Goal: Transaction & Acquisition: Purchase product/service

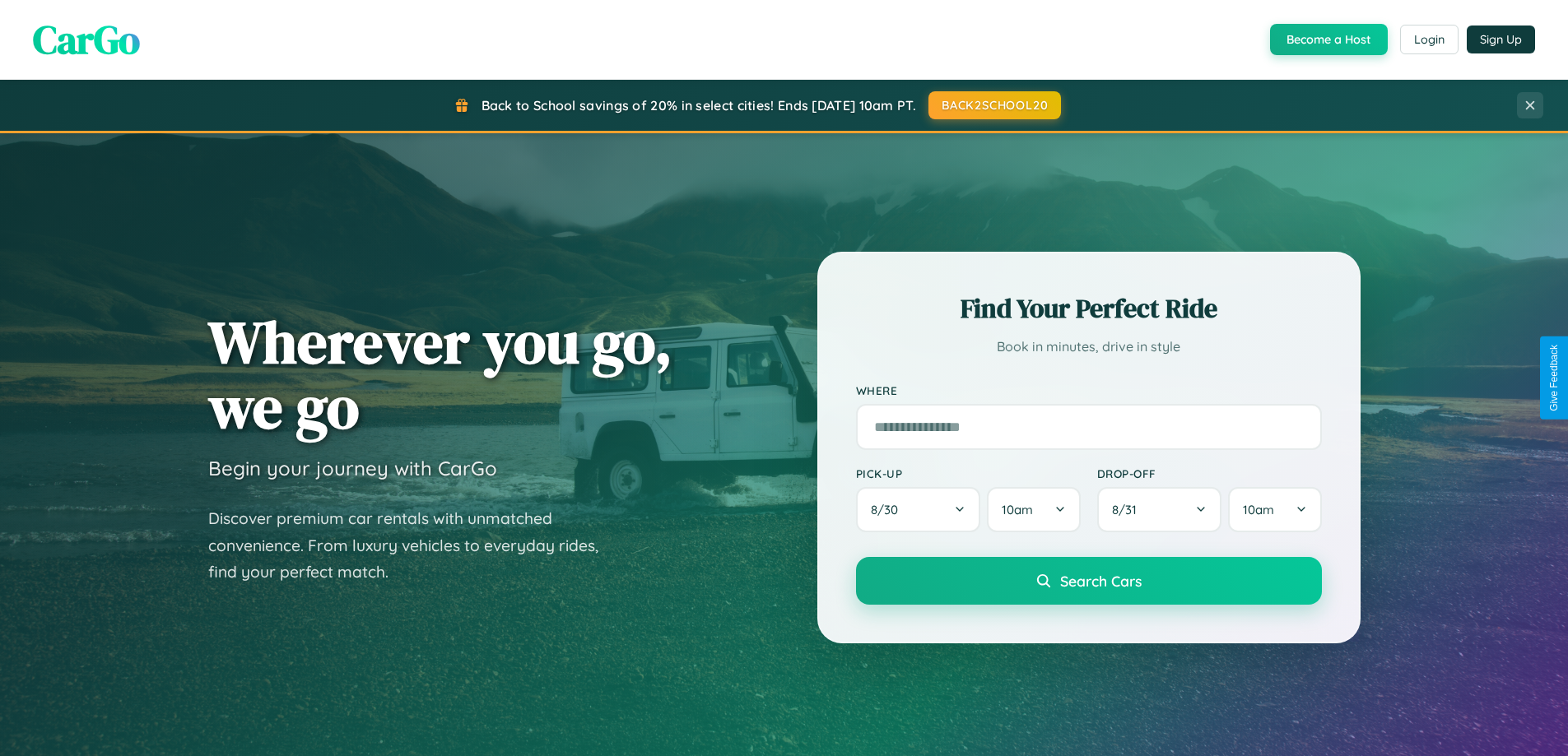
scroll to position [3167, 0]
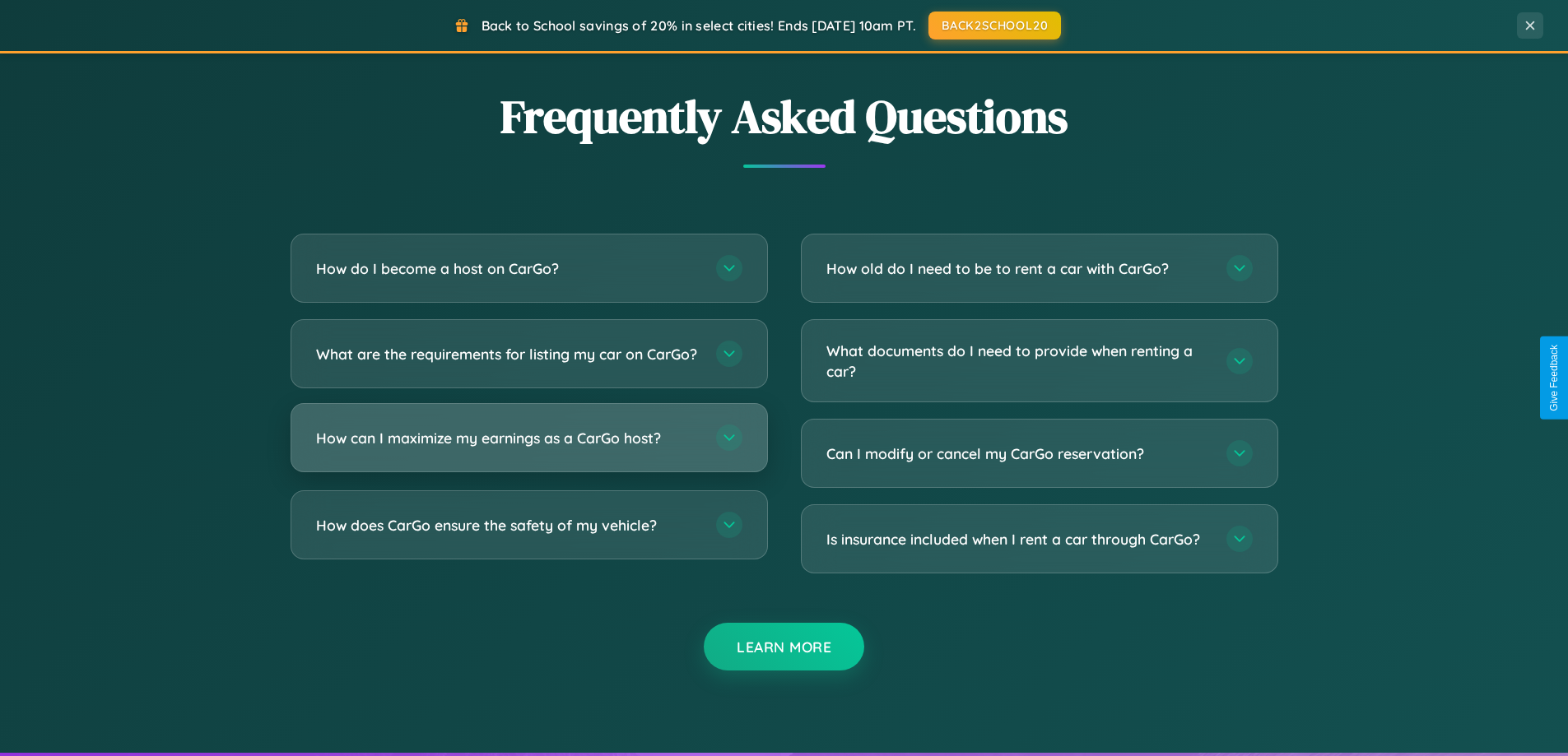
click at [529, 449] on h3 "How can I maximize my earnings as a CarGo host?" at bounding box center [507, 438] width 383 height 21
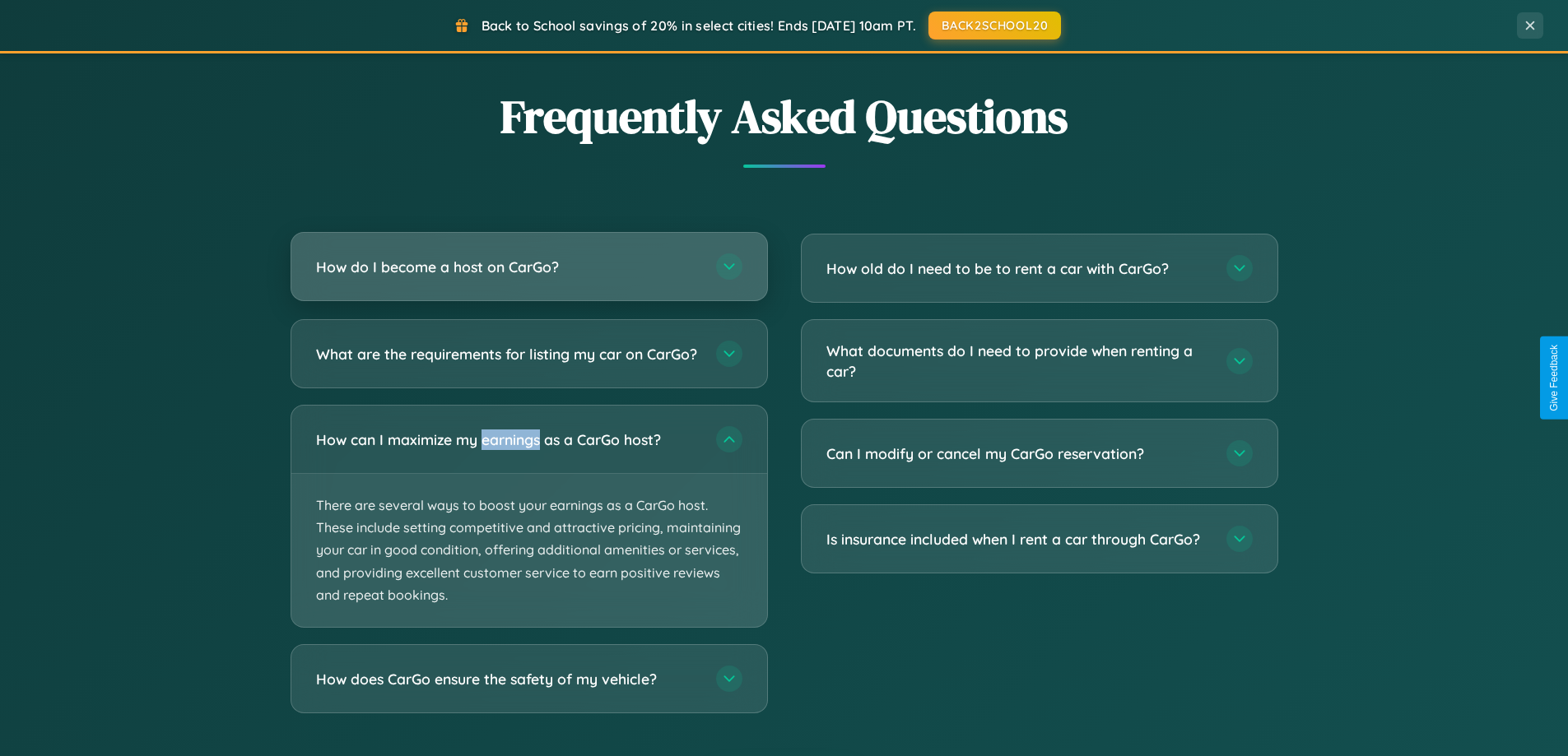
click at [529, 268] on h3 "How do I become a host on CarGo?" at bounding box center [507, 267] width 383 height 21
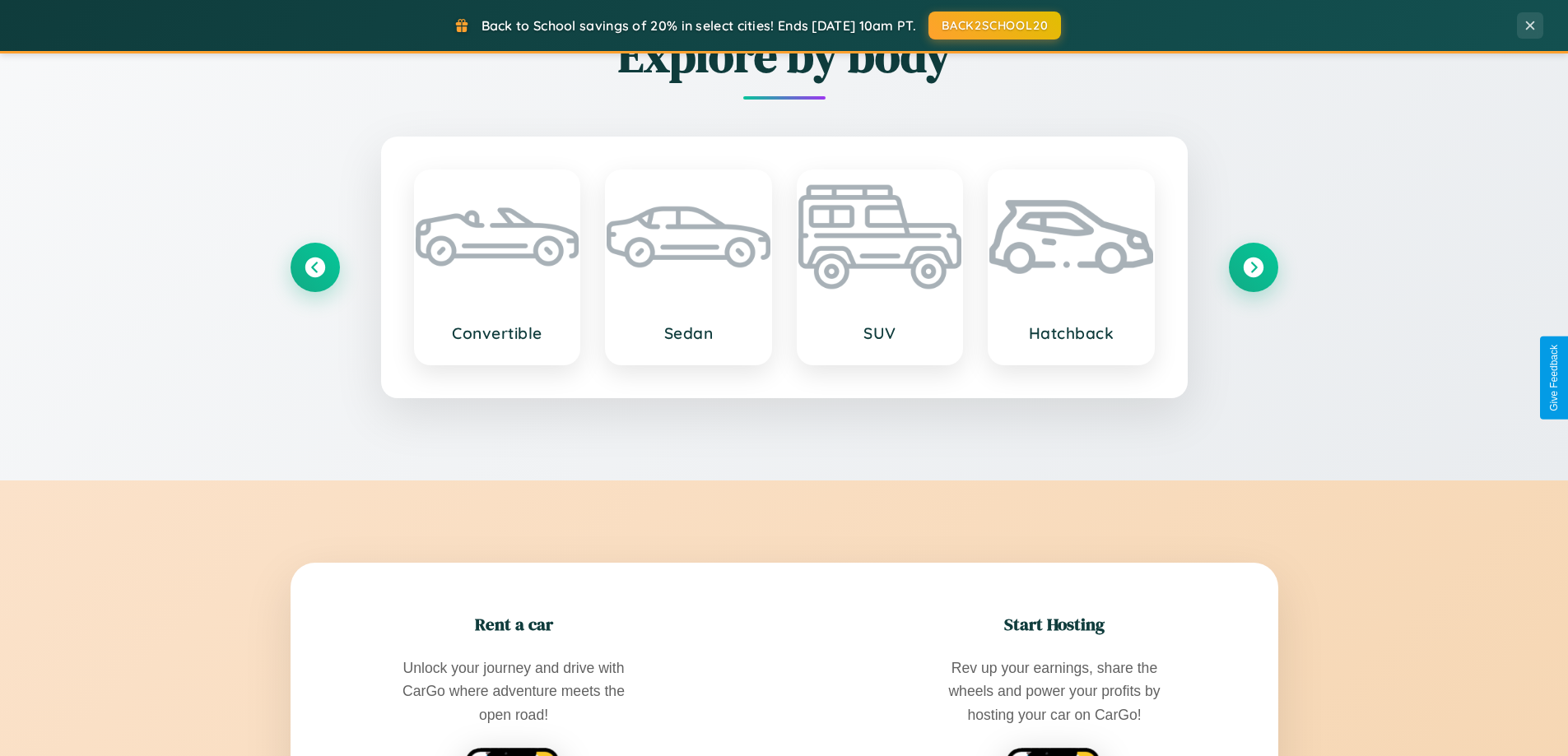
scroll to position [709, 0]
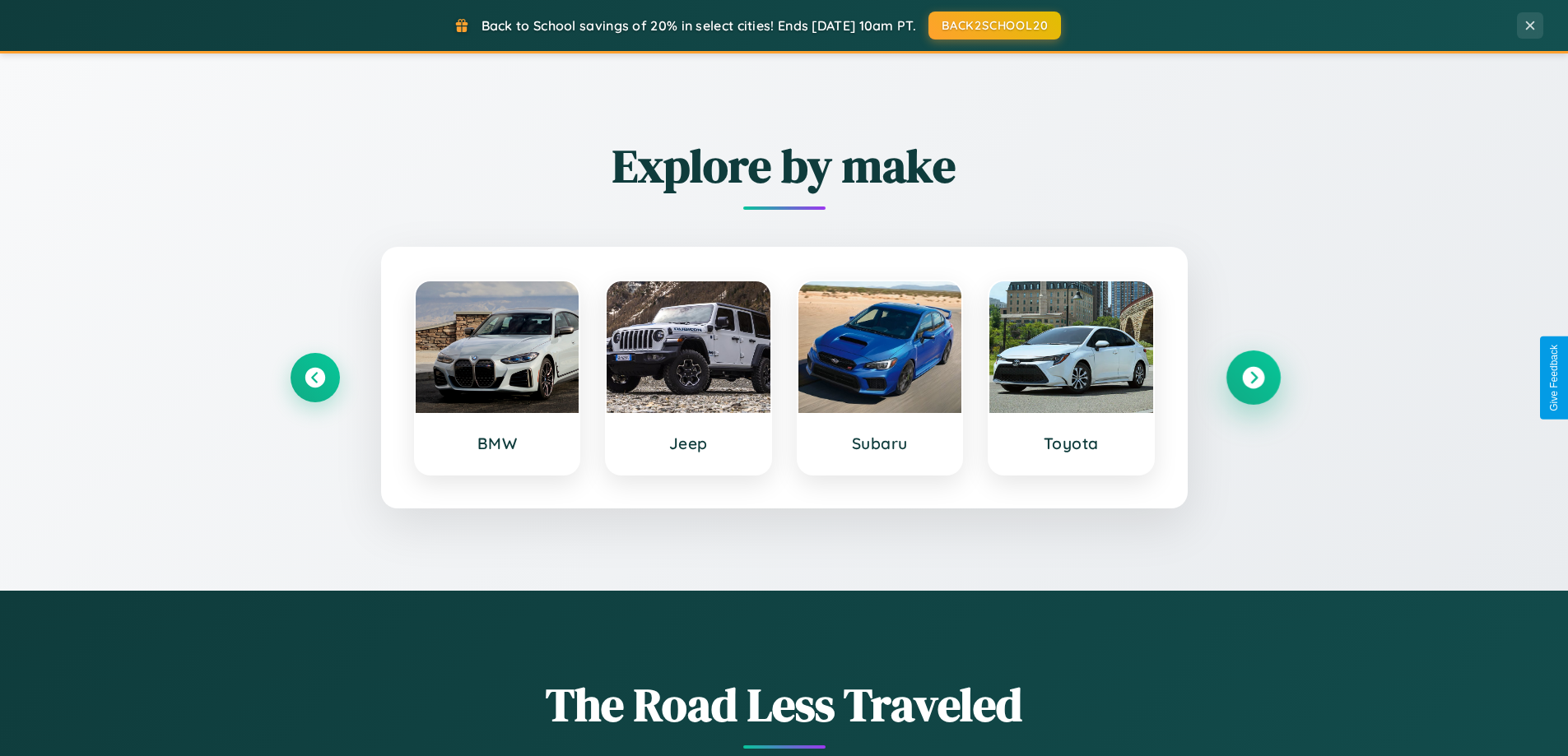
click at [1252, 378] on icon at bounding box center [1252, 378] width 22 height 22
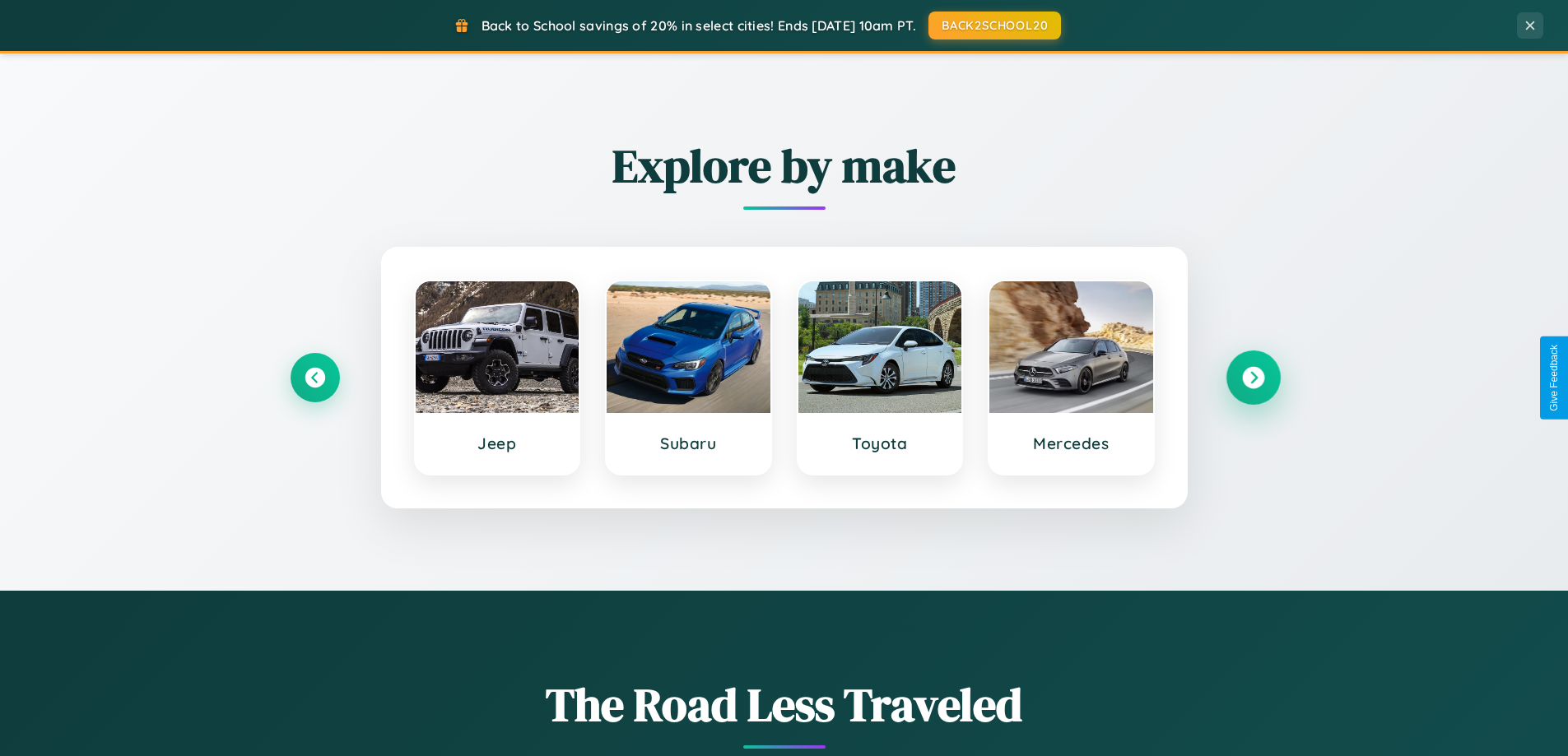
click at [1252, 378] on icon at bounding box center [1252, 378] width 22 height 22
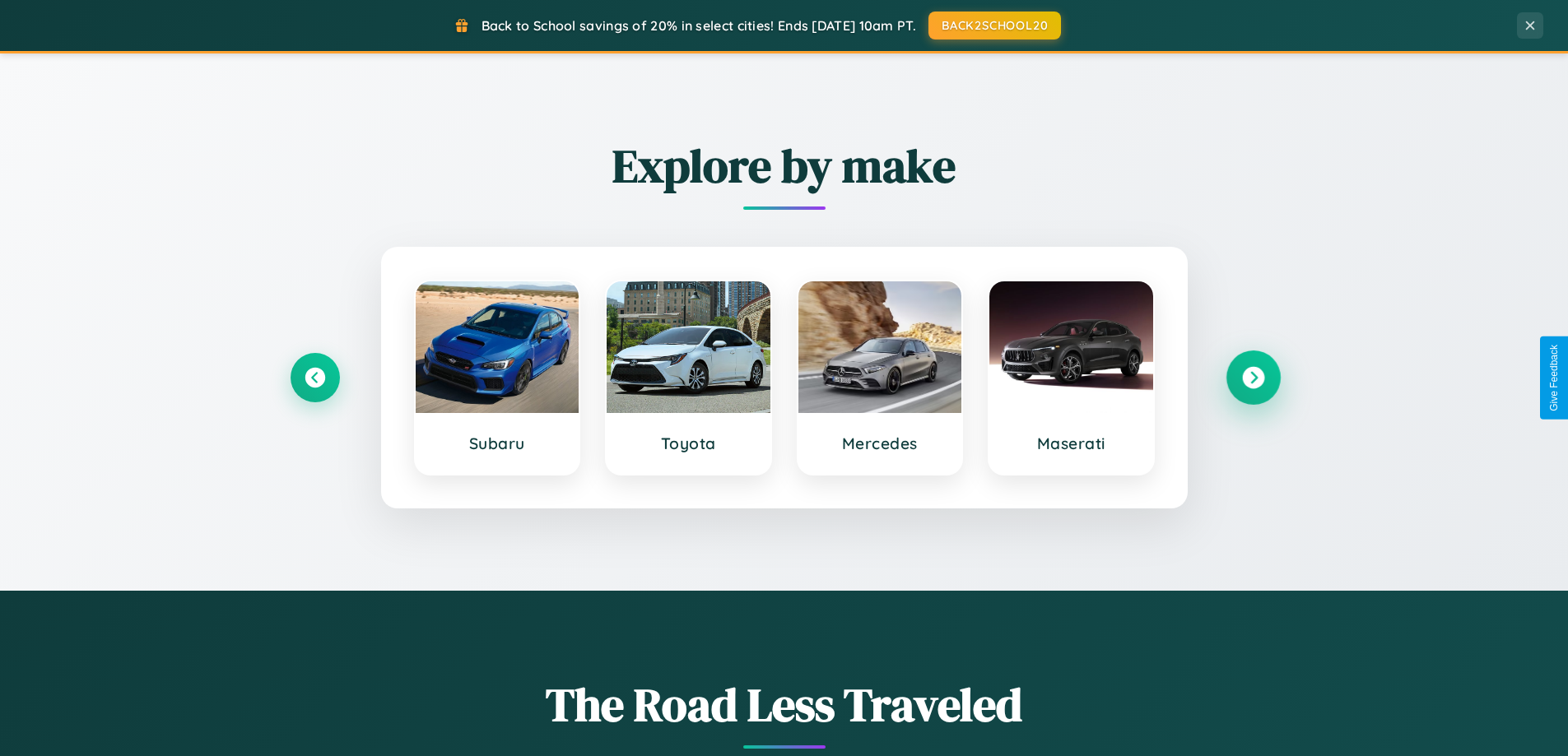
click at [1252, 378] on icon at bounding box center [1252, 378] width 22 height 22
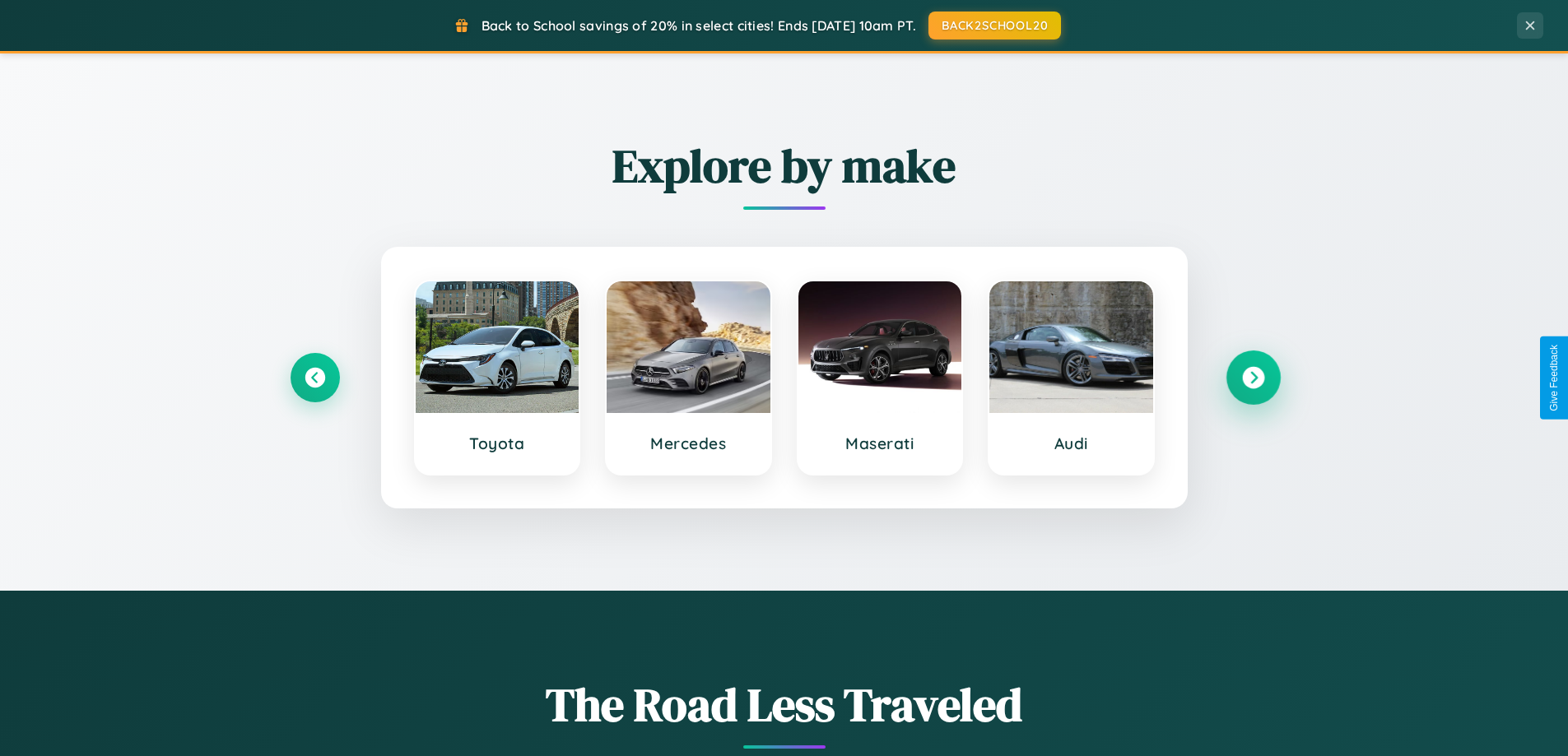
click at [1252, 378] on icon at bounding box center [1252, 378] width 22 height 22
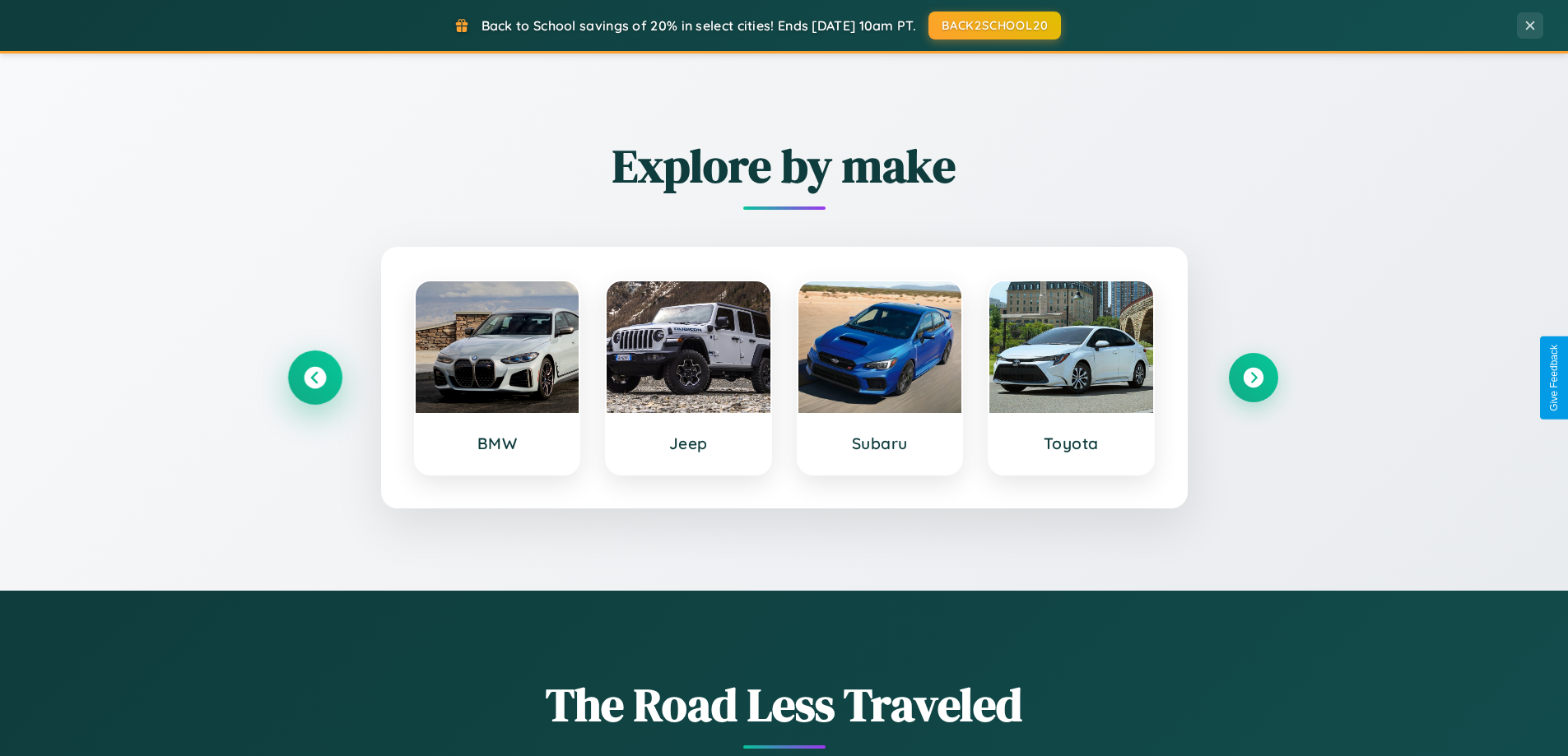
click at [315, 378] on icon at bounding box center [314, 378] width 22 height 22
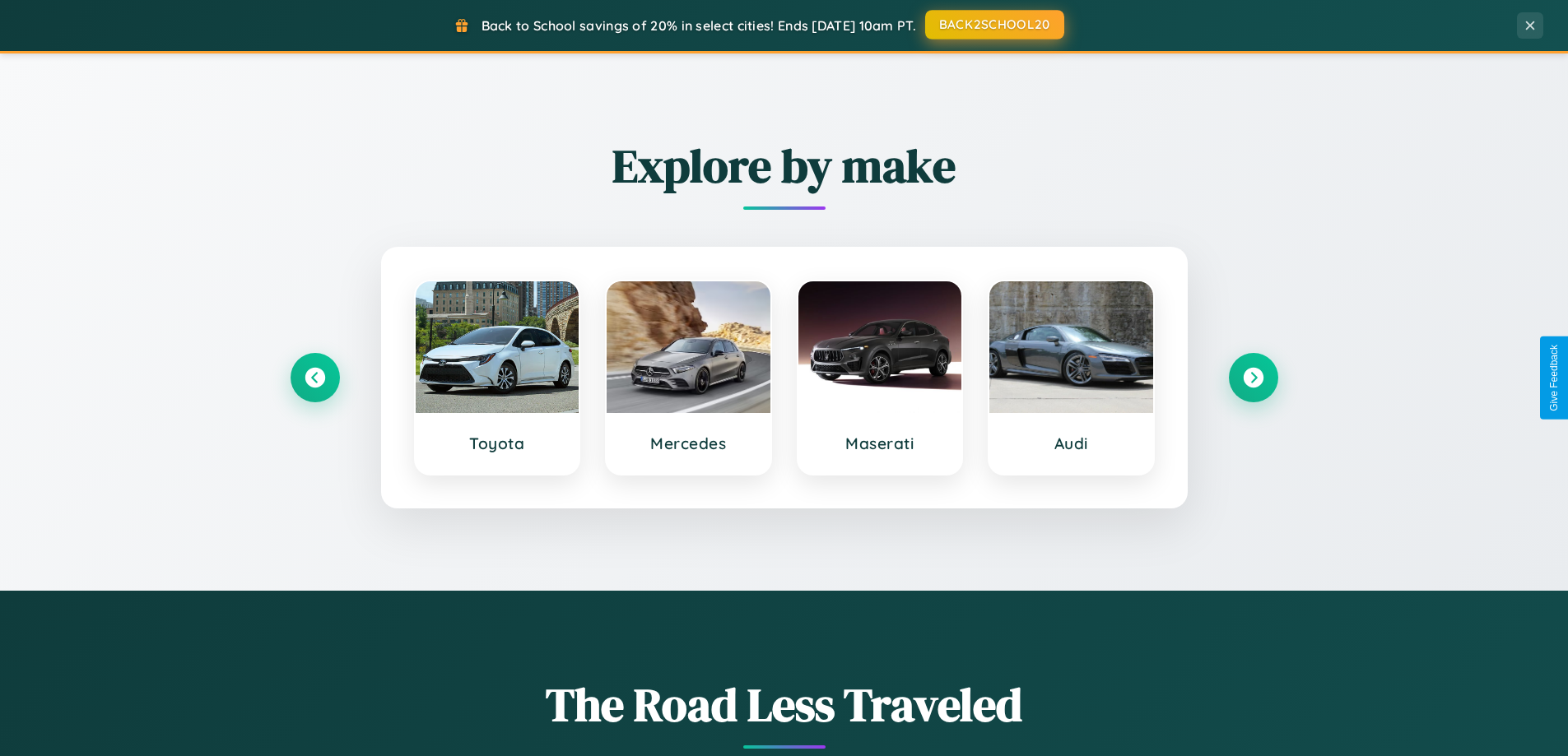
click at [994, 25] on button "BACK2SCHOOL20" at bounding box center [995, 24] width 139 height 29
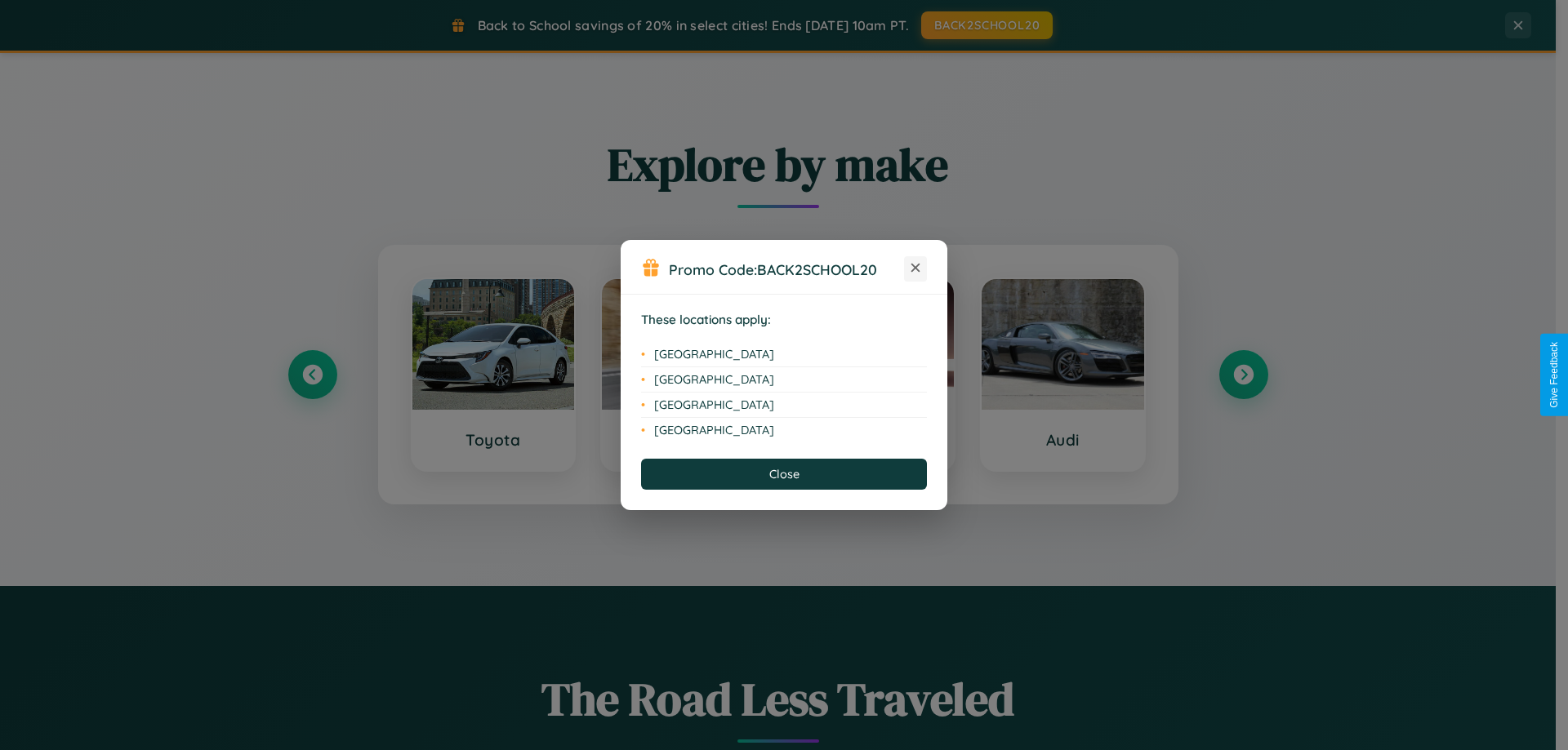
click at [915, 269] on icon at bounding box center [916, 269] width 9 height 9
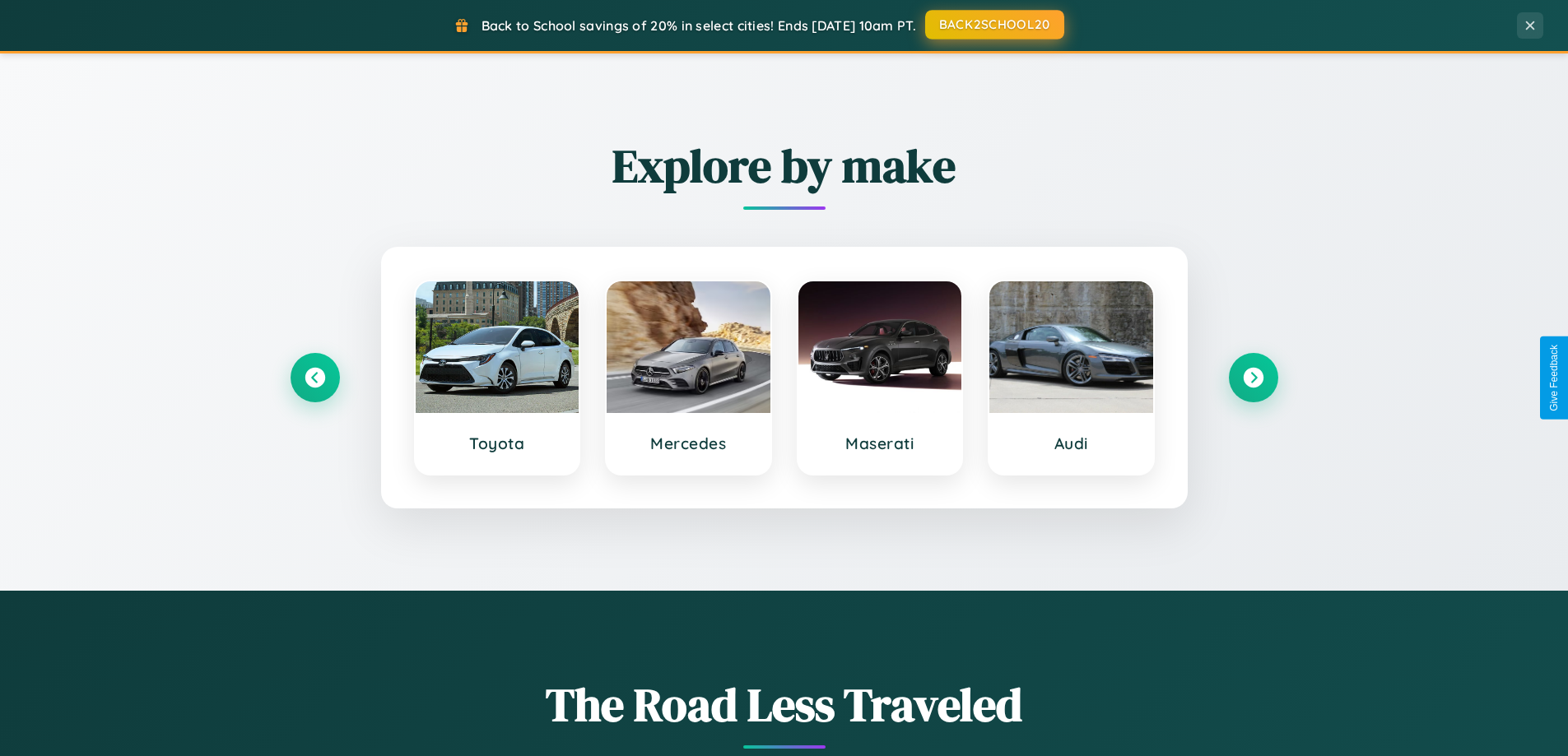
click at [994, 25] on button "BACK2SCHOOL20" at bounding box center [995, 24] width 139 height 29
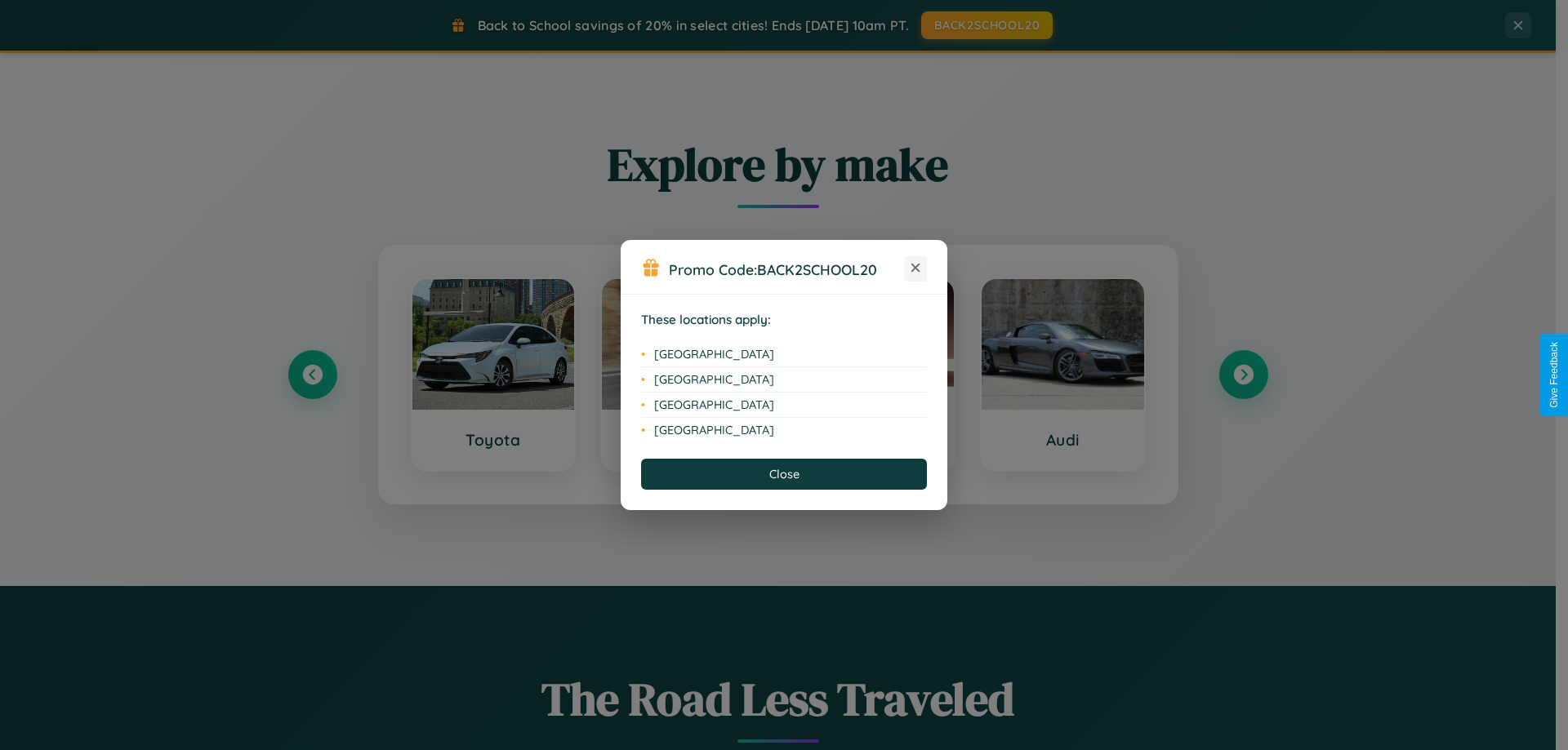
click at [915, 269] on icon at bounding box center [916, 269] width 9 height 9
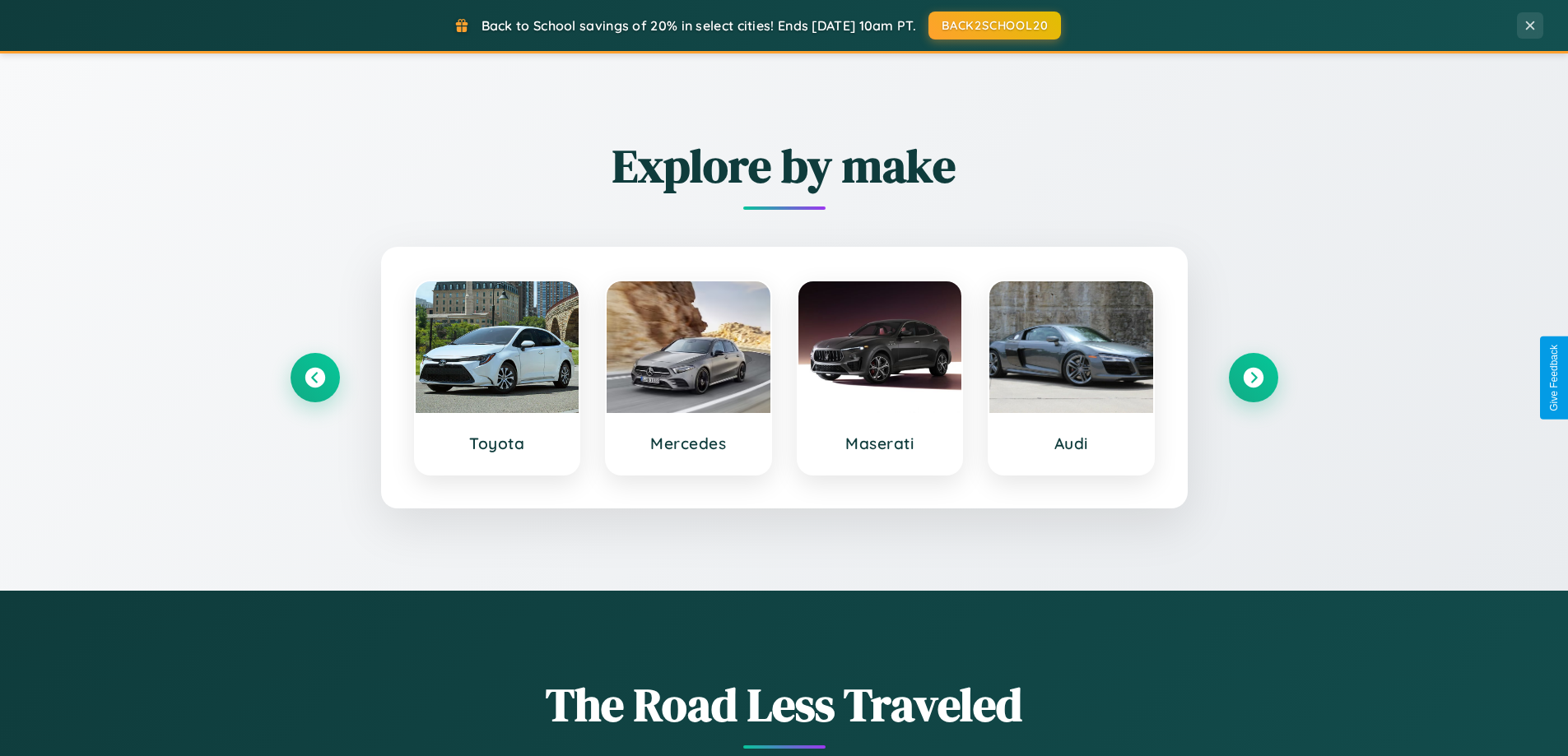
scroll to position [0, 0]
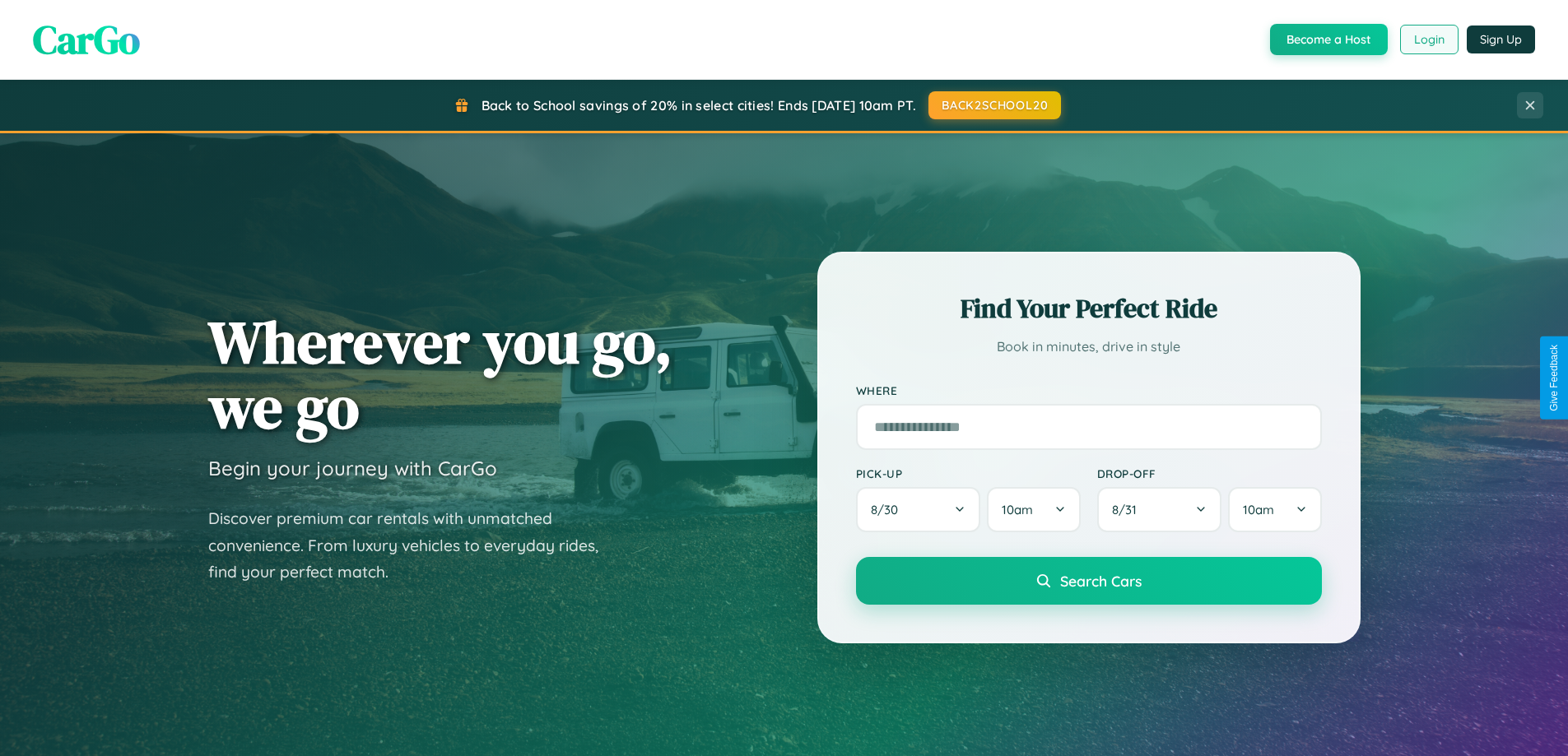
click at [1428, 40] on button "Login" at bounding box center [1428, 39] width 58 height 29
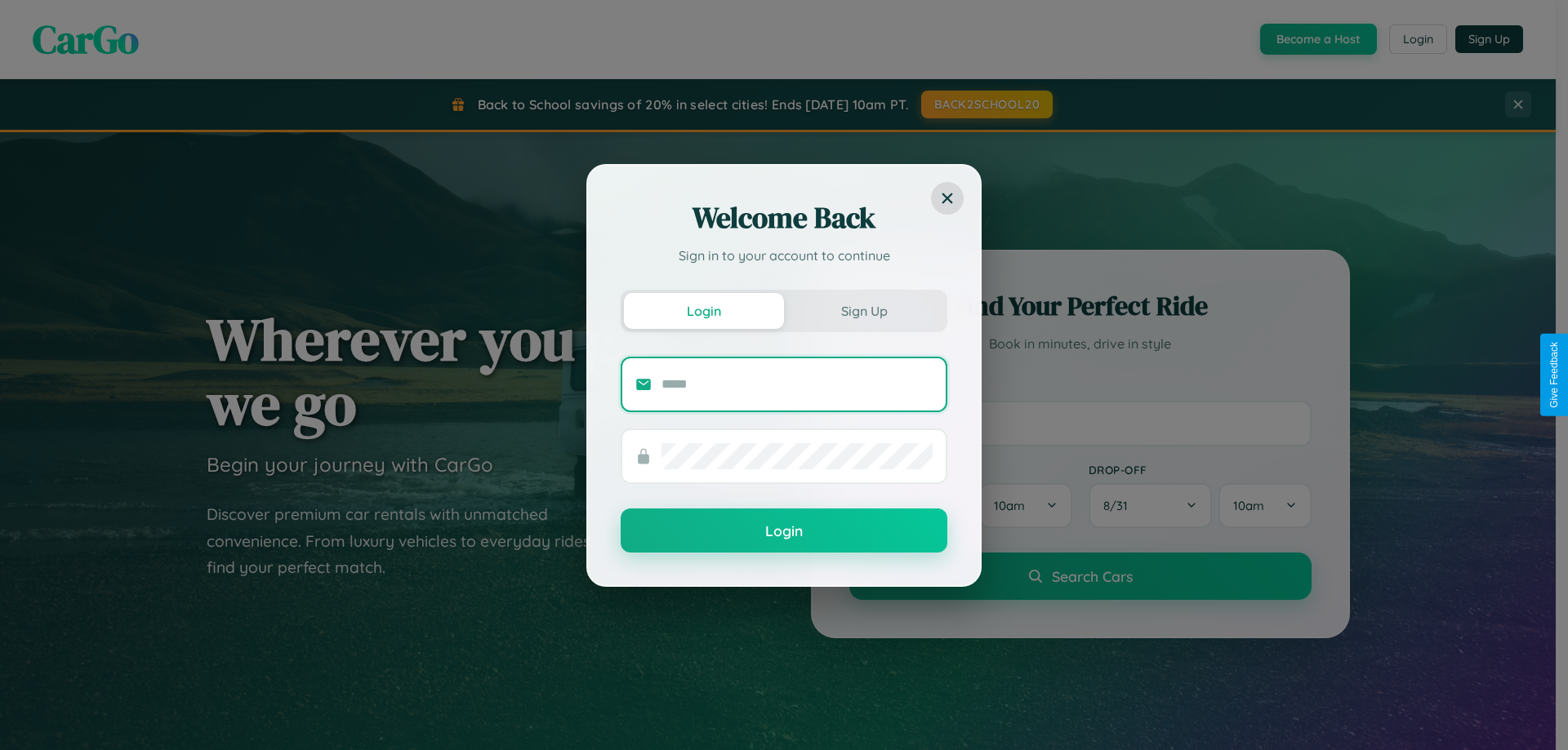
click at [797, 384] on input "text" at bounding box center [796, 385] width 271 height 26
type input "**********"
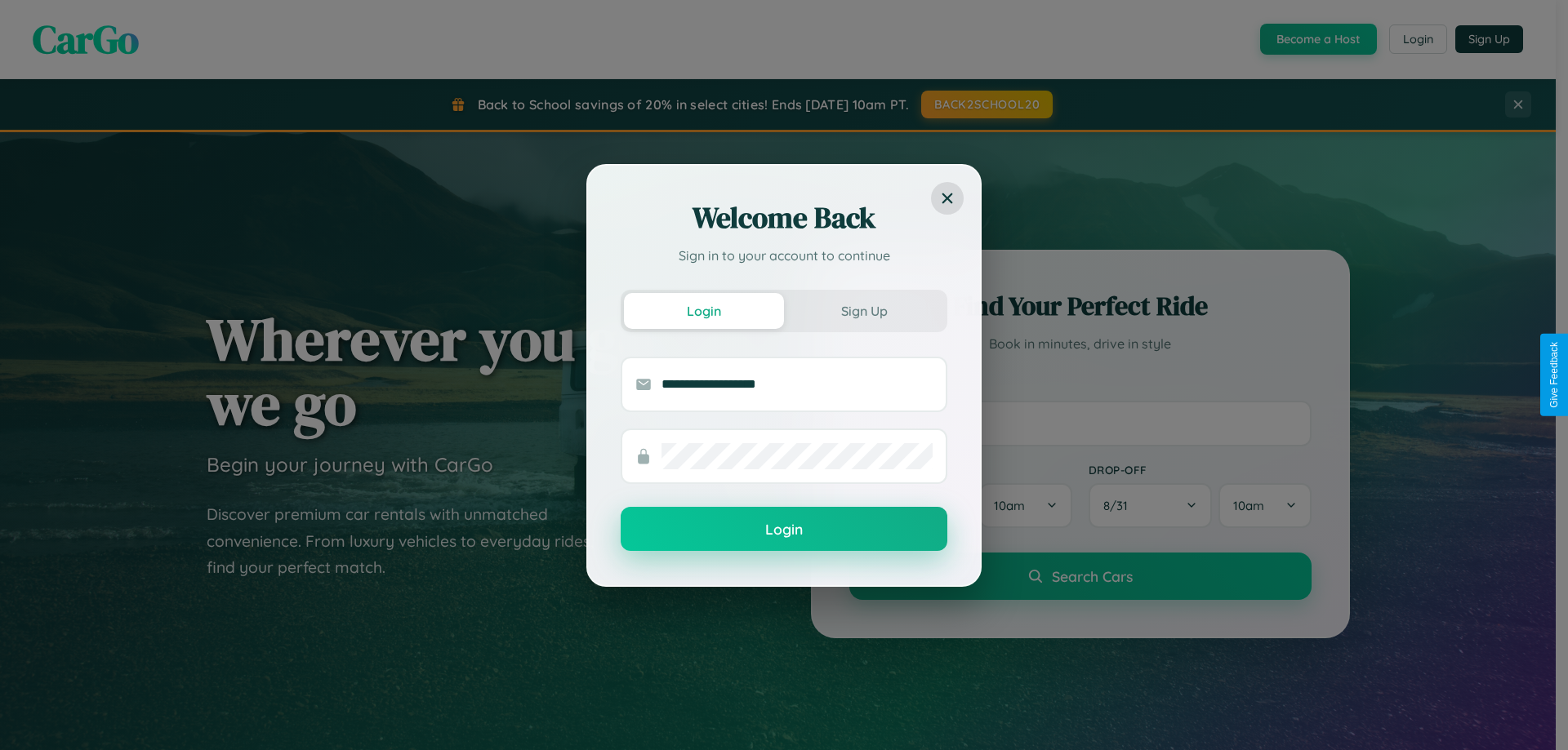
click at [784, 530] on button "Login" at bounding box center [784, 528] width 326 height 44
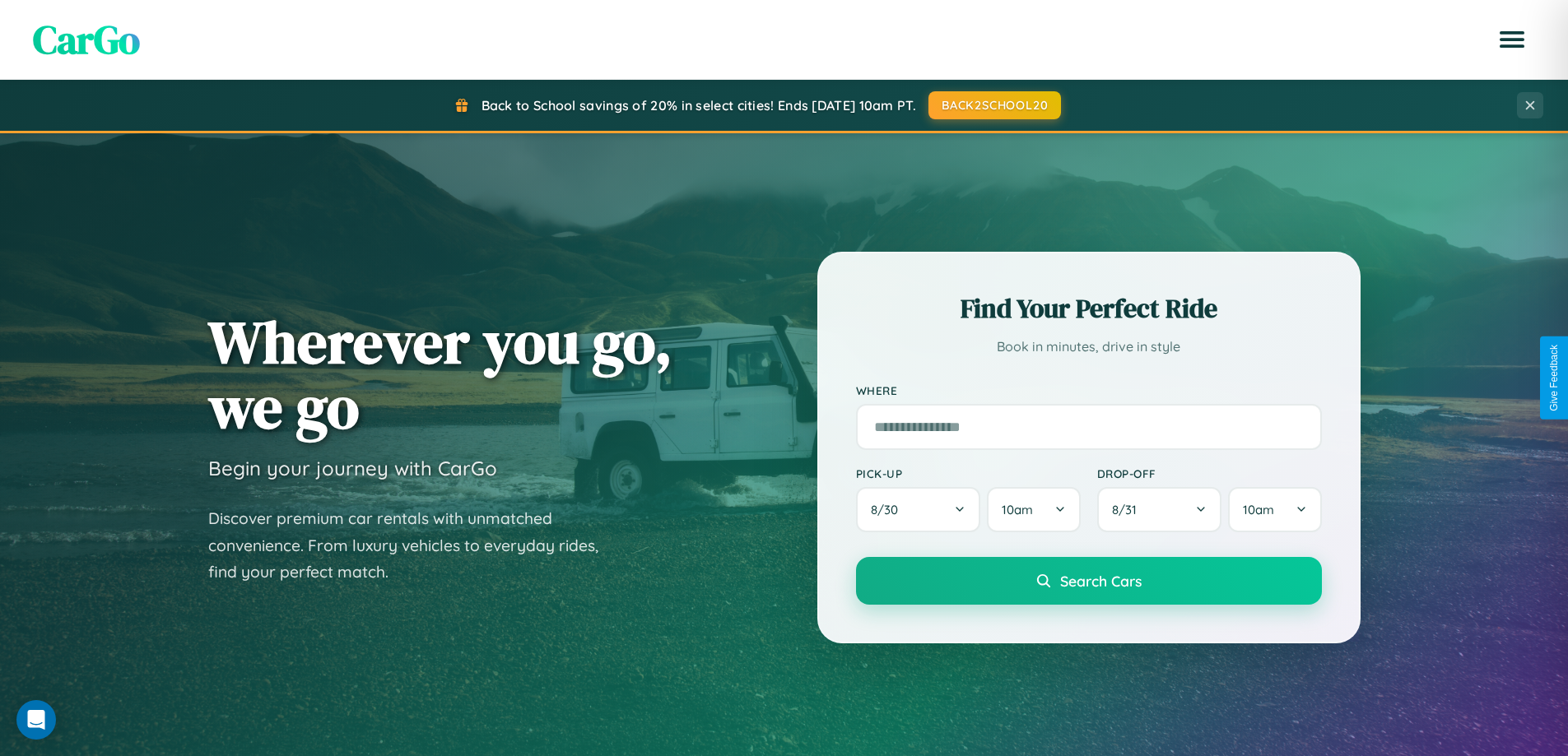
scroll to position [709, 0]
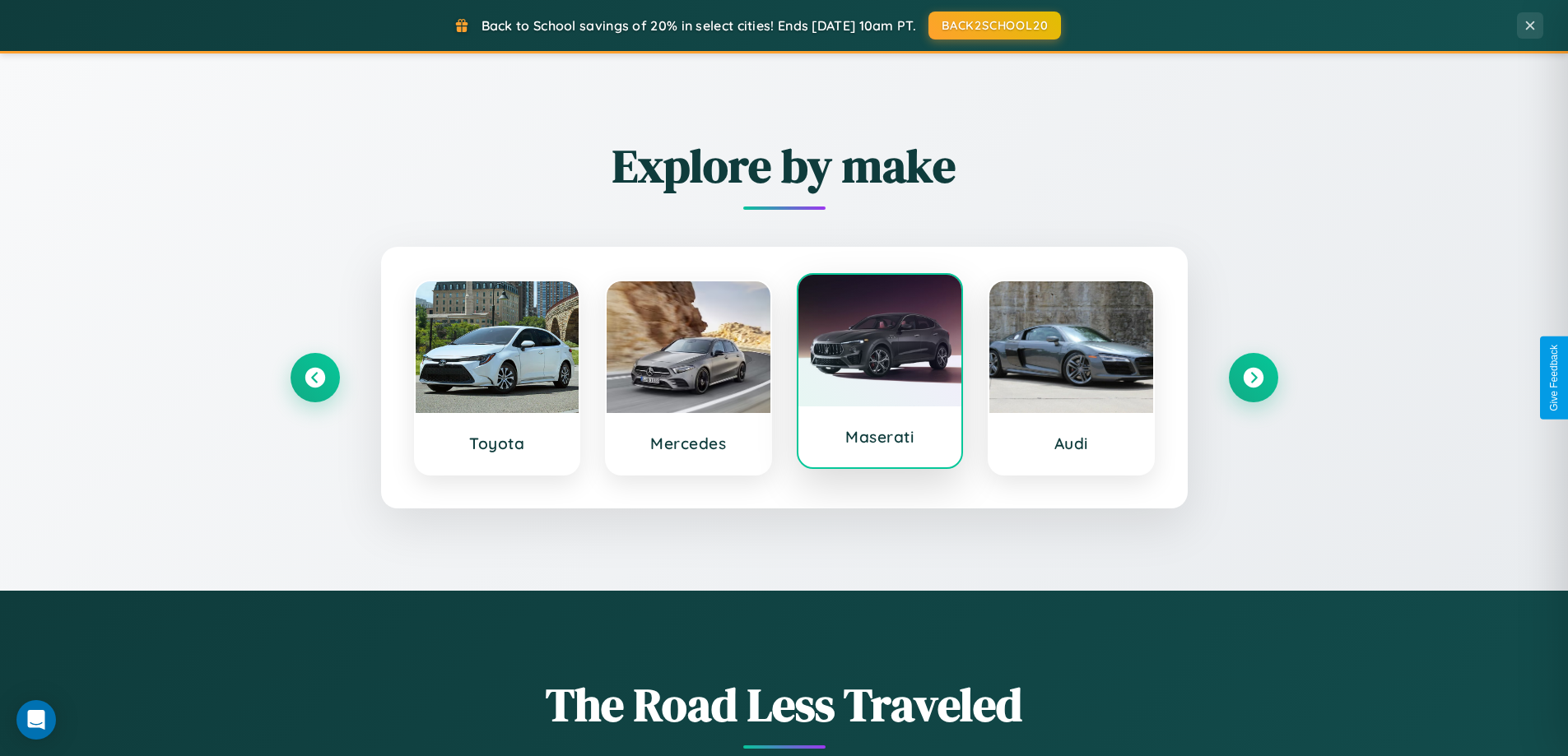
click at [879, 378] on div at bounding box center [881, 340] width 164 height 131
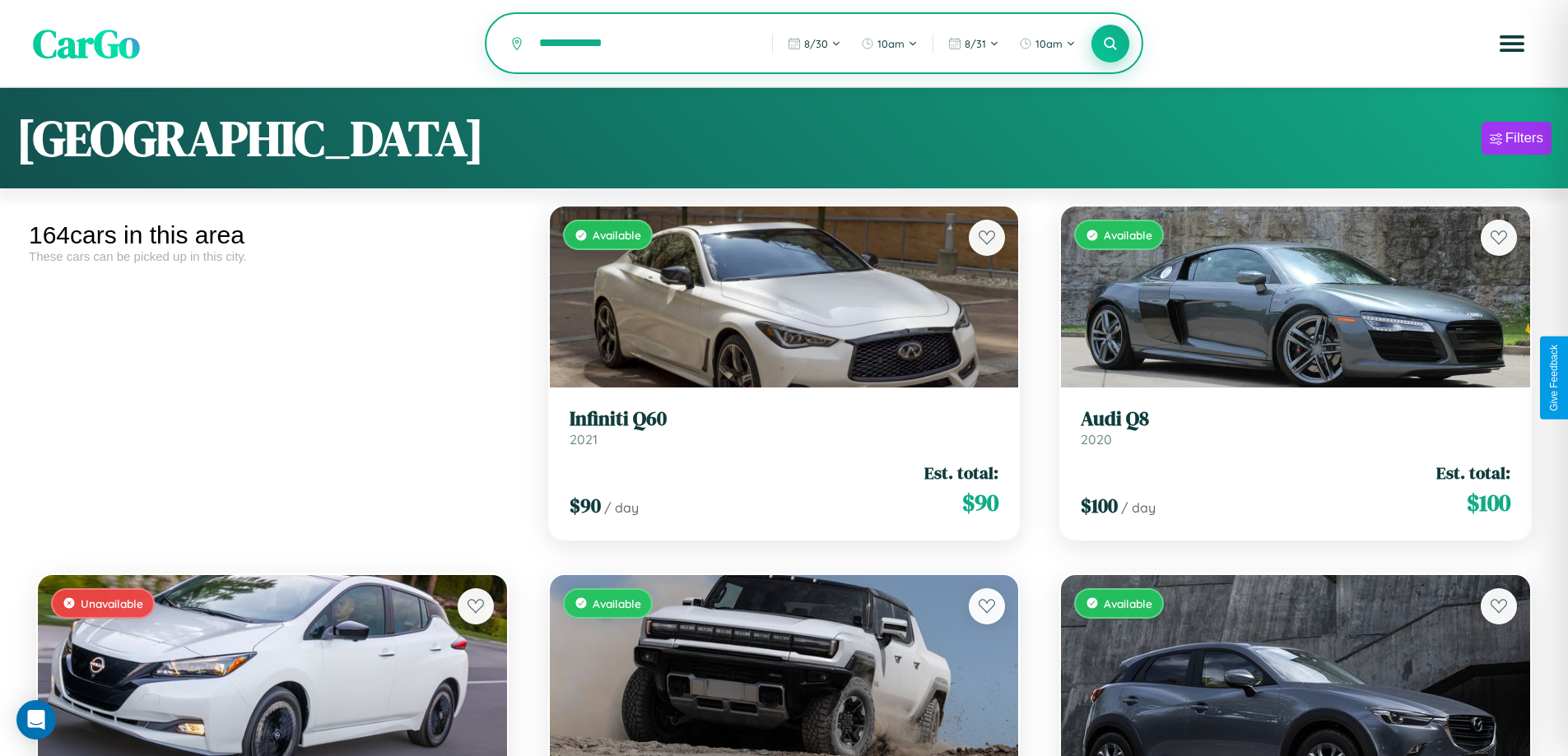
type input "**********"
click at [1111, 45] on icon at bounding box center [1111, 43] width 15 height 15
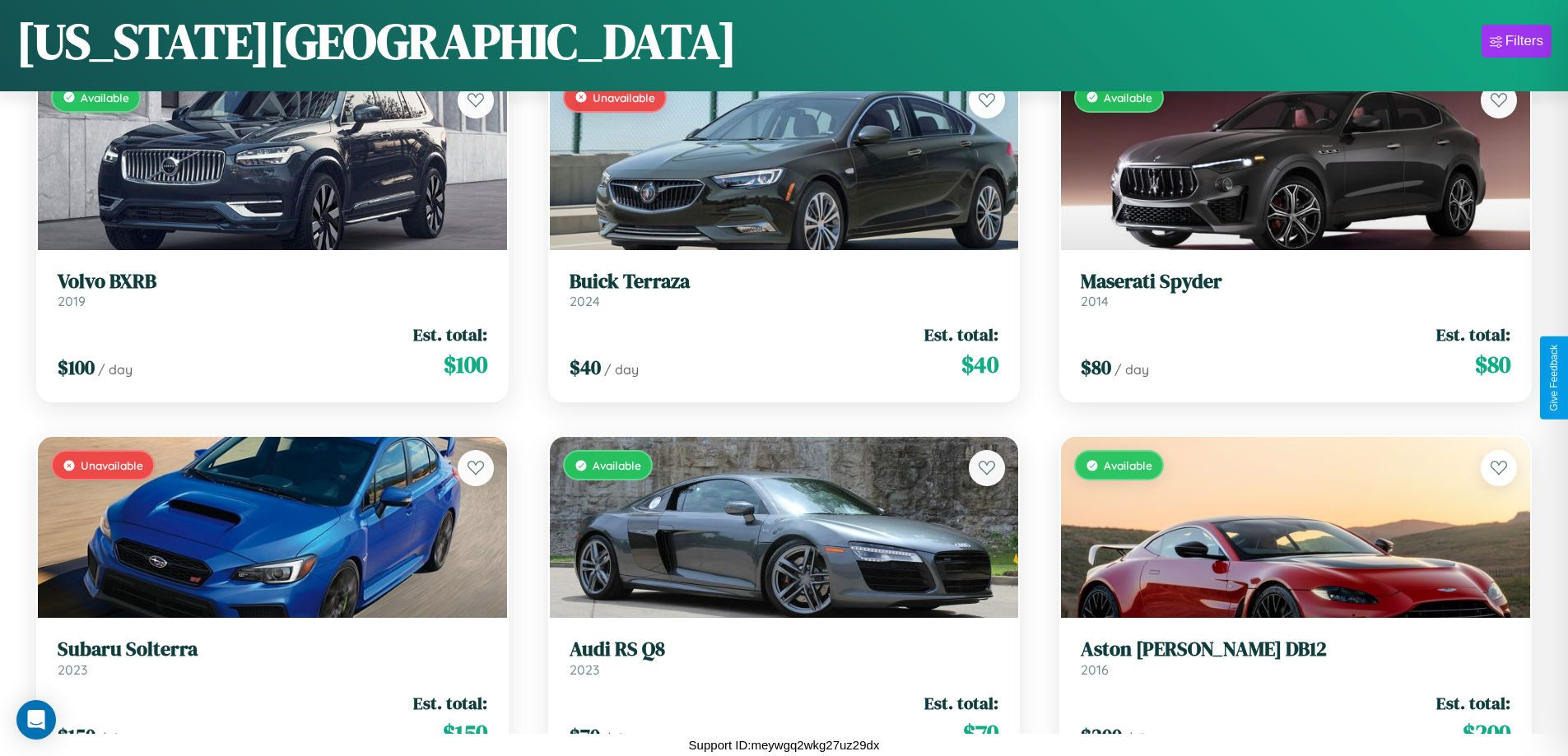
scroll to position [11657, 0]
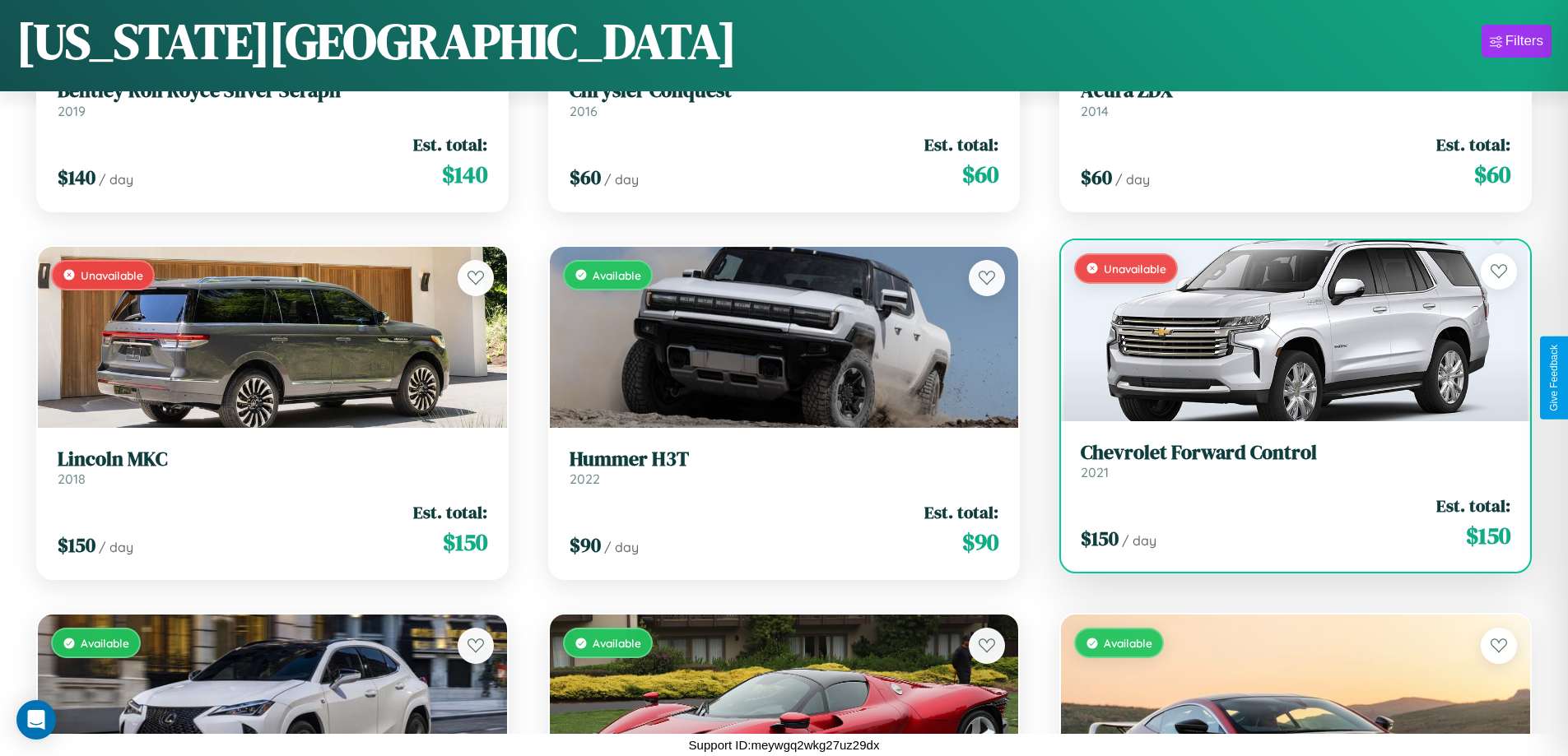
click at [1285, 461] on h3 "Chevrolet Forward Control" at bounding box center [1295, 453] width 430 height 24
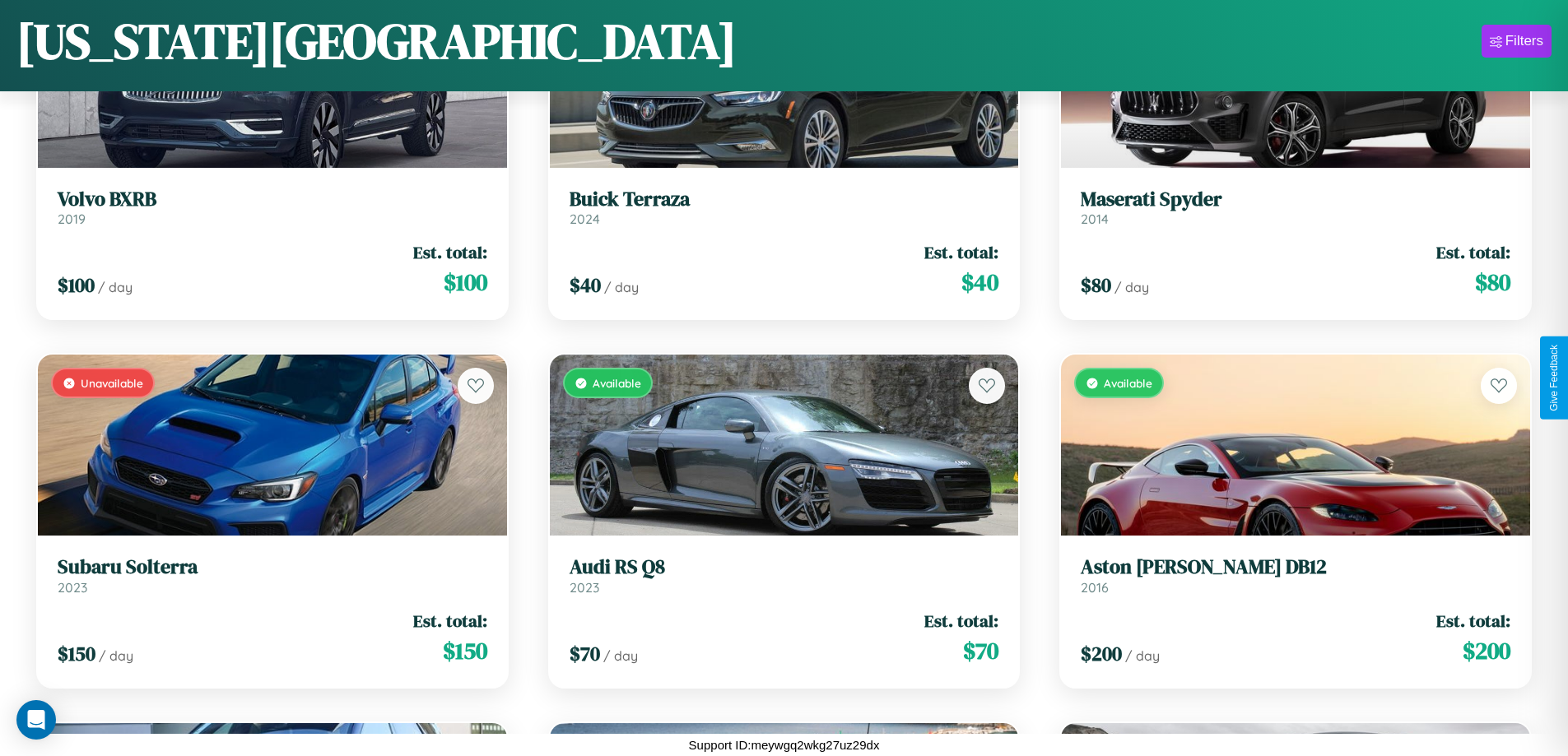
scroll to position [3180, 0]
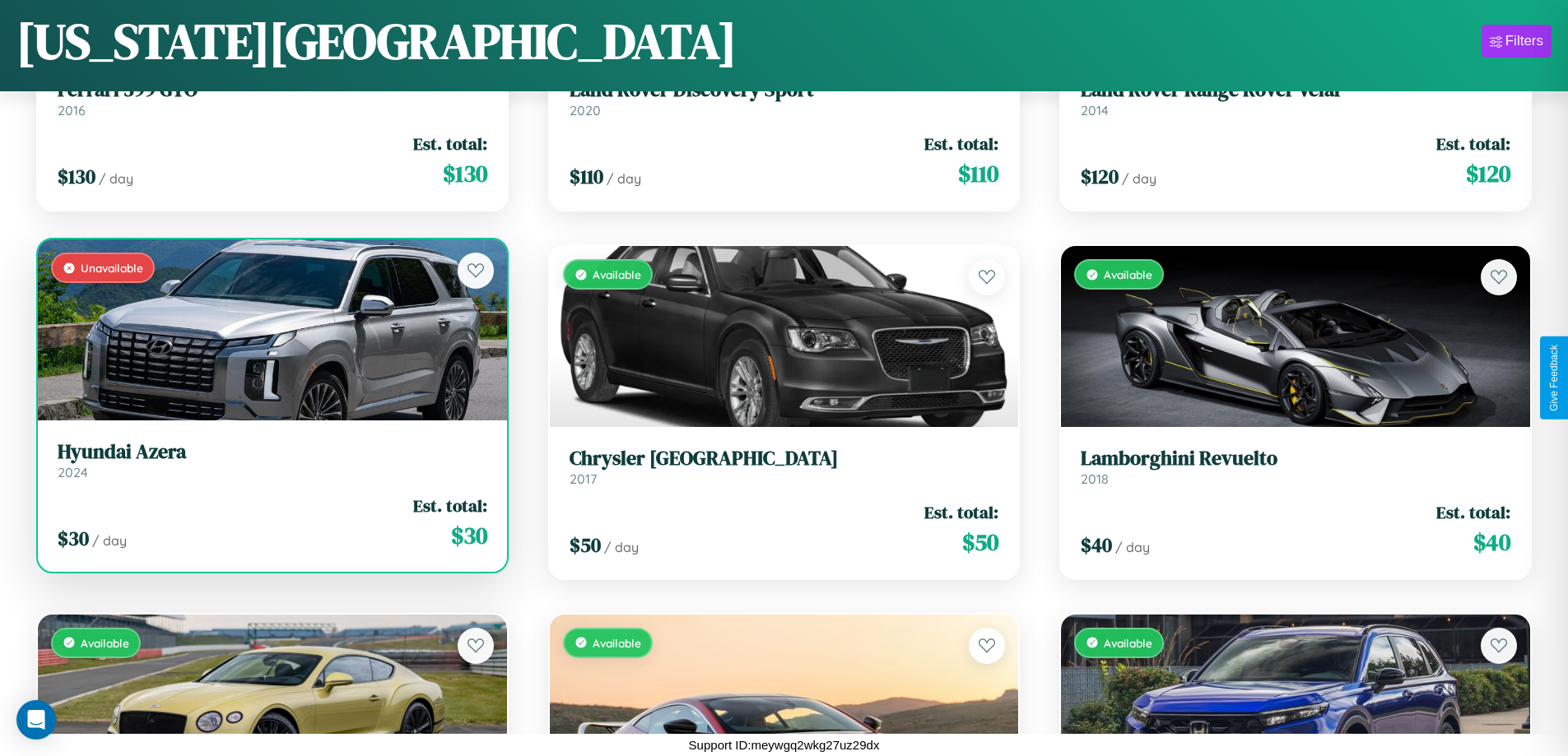
click at [270, 460] on h3 "Hyundai Azera" at bounding box center [273, 452] width 430 height 24
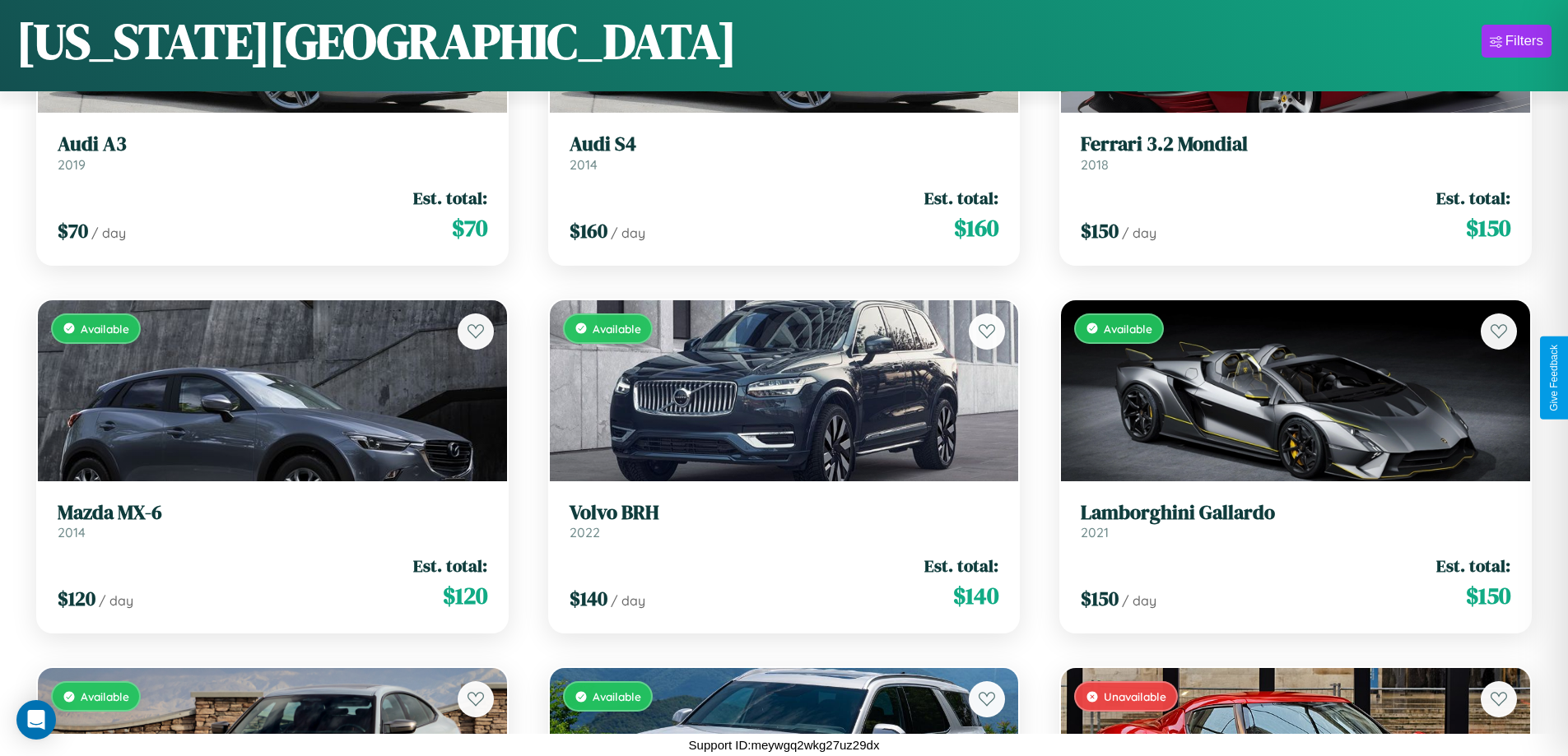
scroll to position [13499, 0]
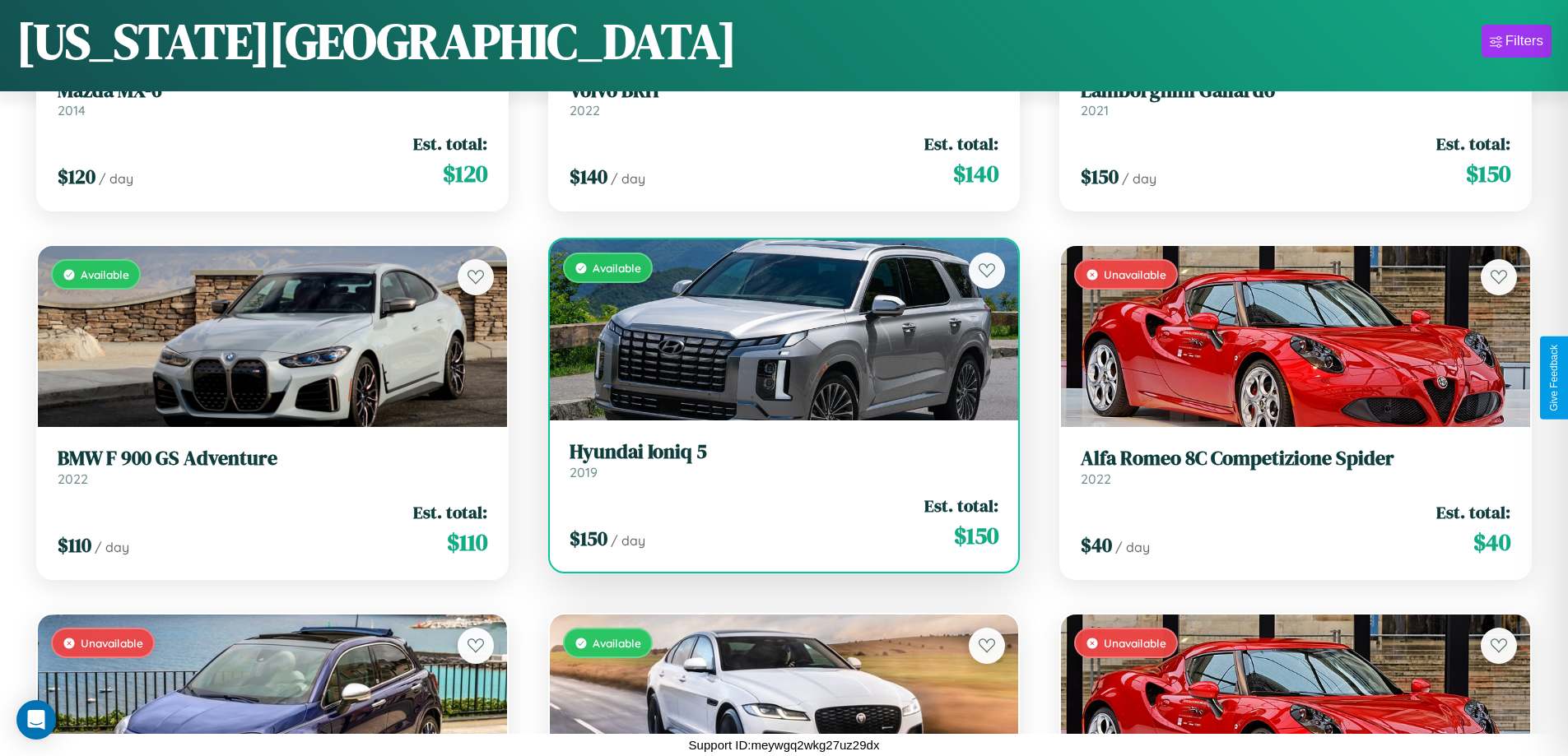
click at [777, 461] on h3 "Hyundai Ioniq 5" at bounding box center [784, 452] width 430 height 24
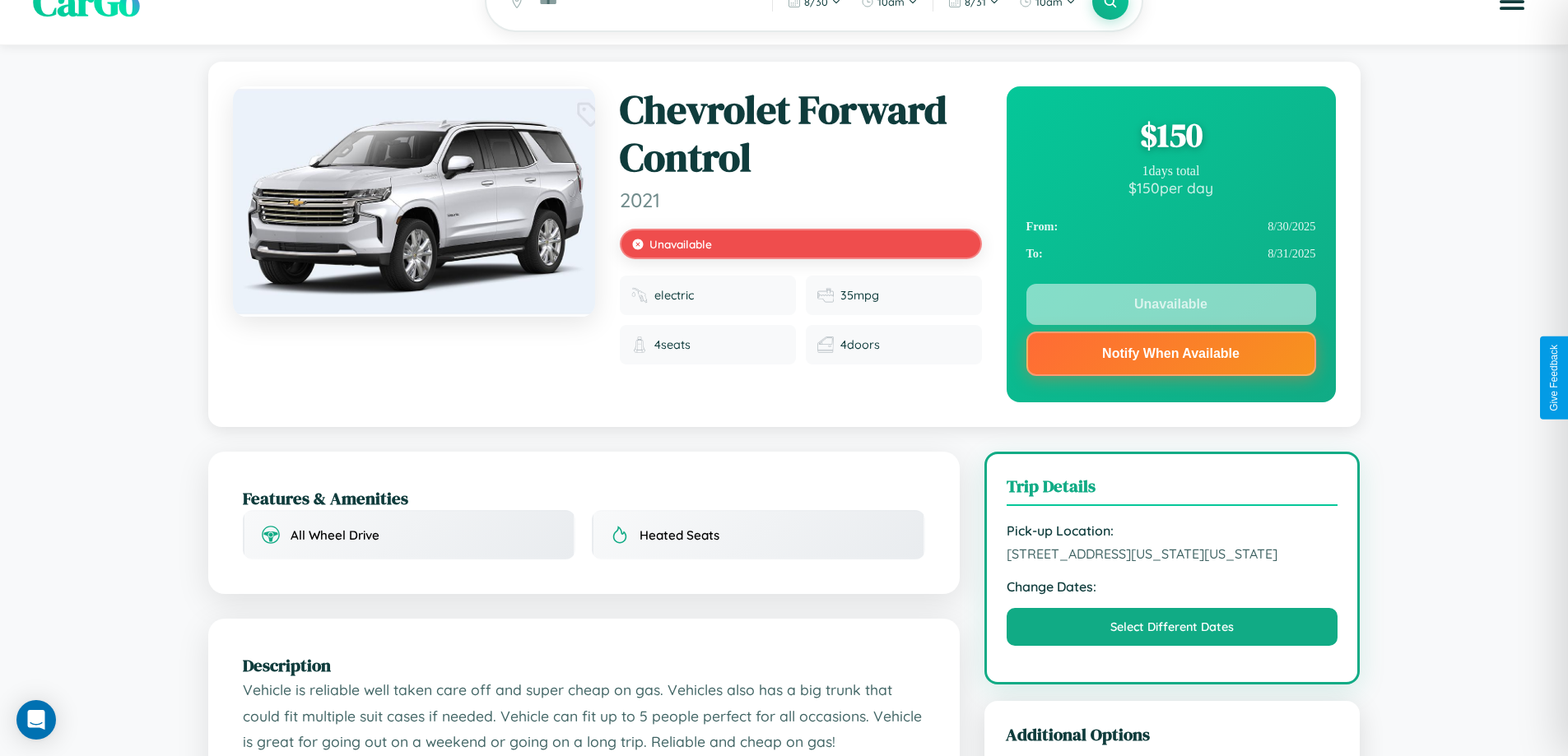
scroll to position [609, 0]
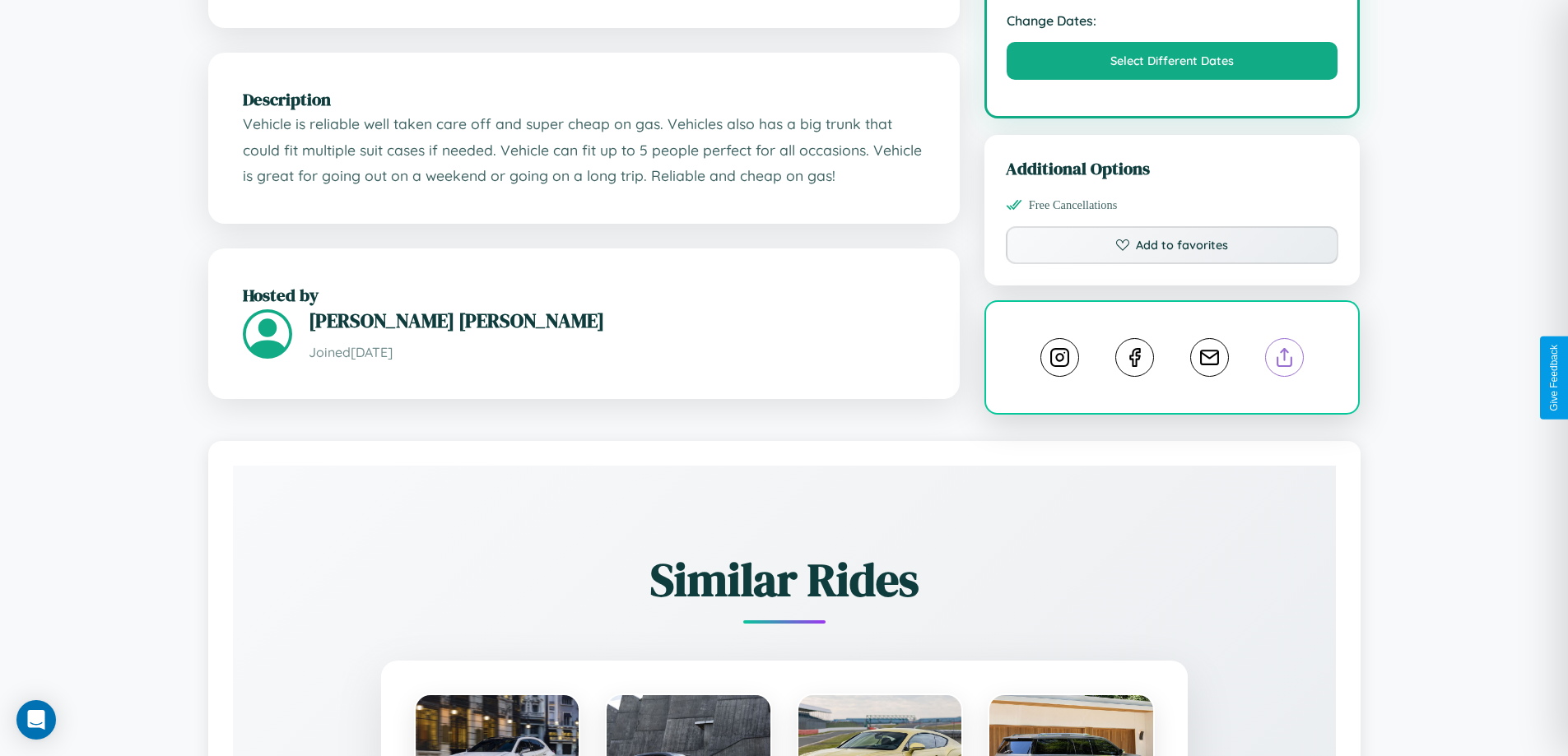
click at [1285, 360] on line at bounding box center [1285, 355] width 0 height 11
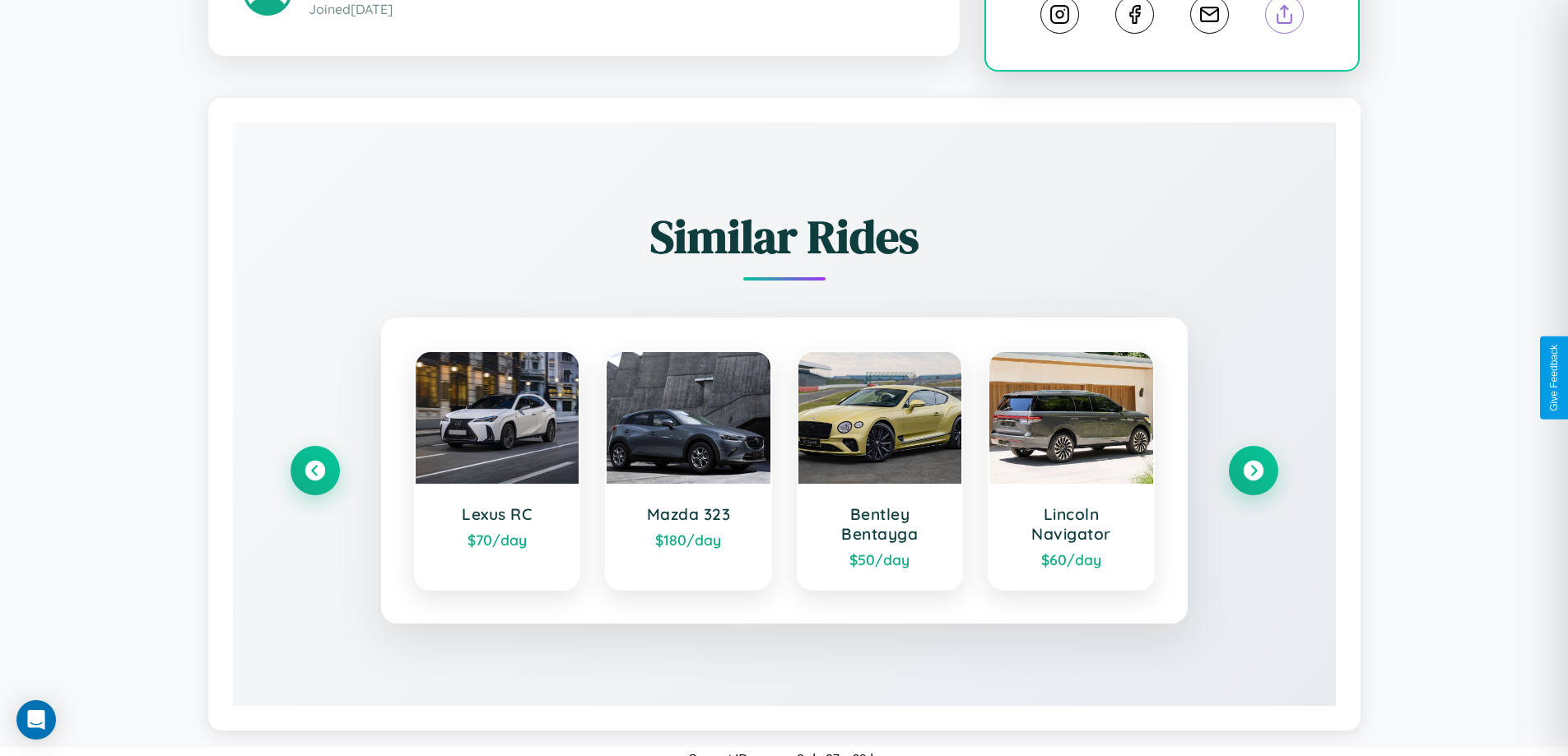
scroll to position [983, 0]
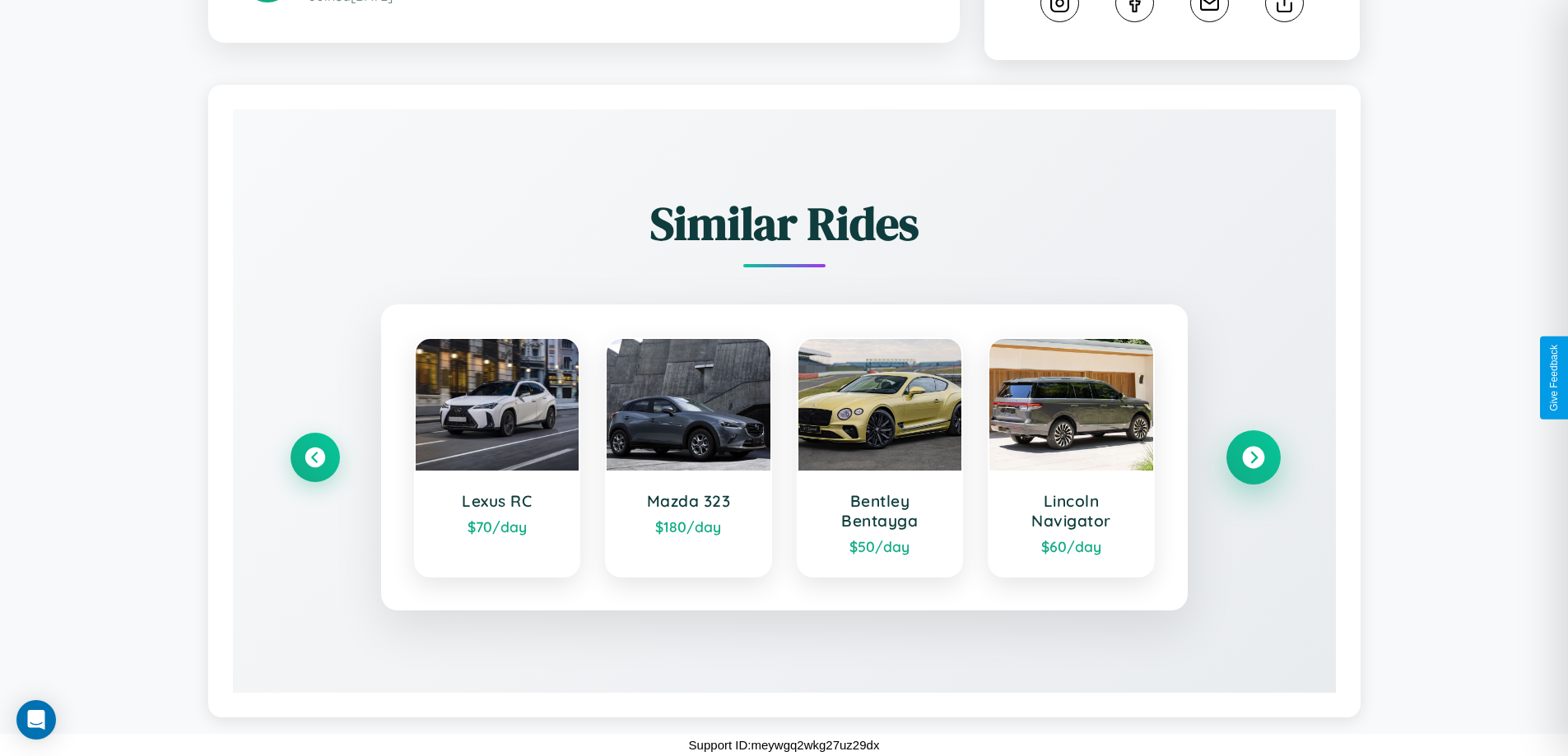
click at [1252, 457] on icon at bounding box center [1252, 457] width 22 height 22
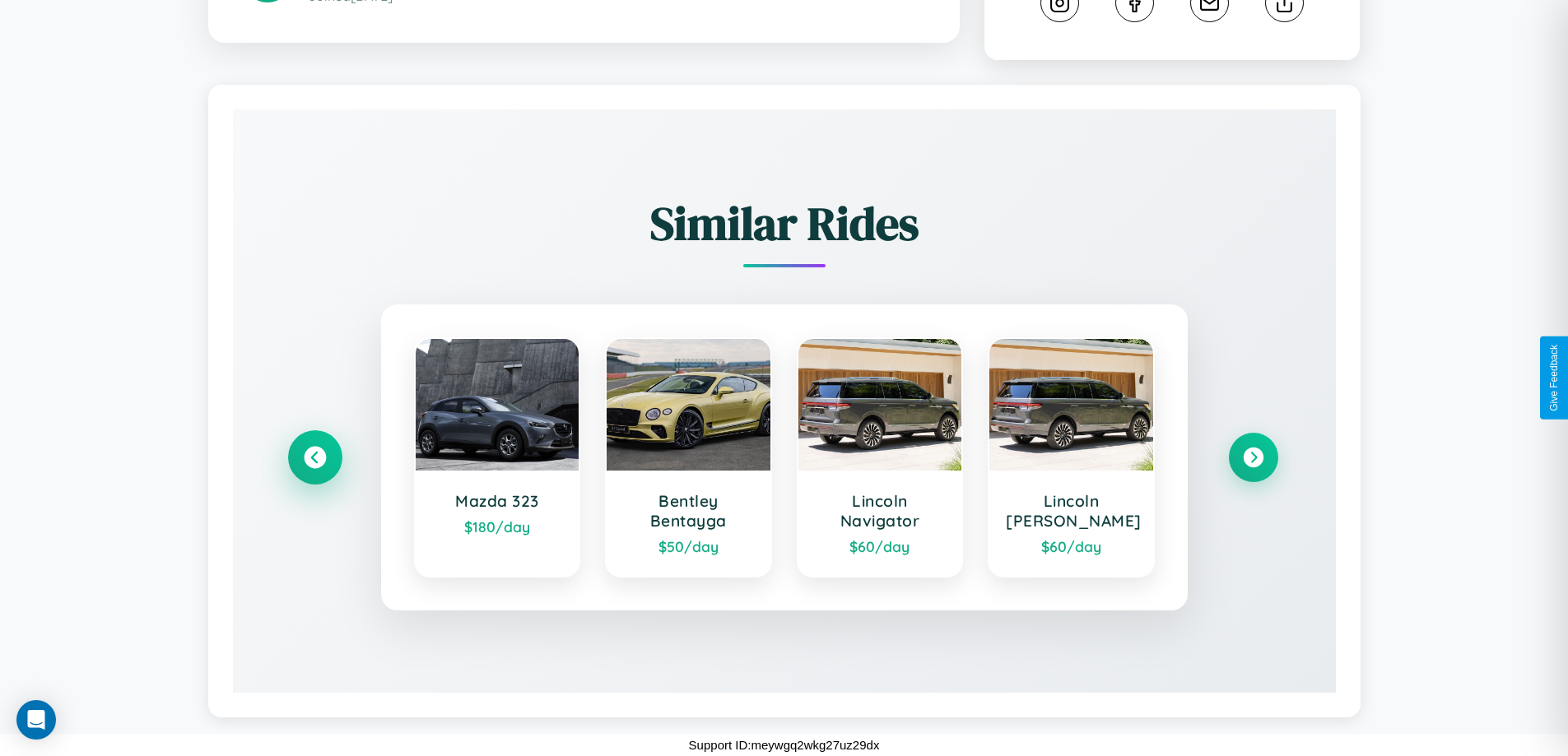
click at [315, 457] on icon at bounding box center [314, 457] width 22 height 22
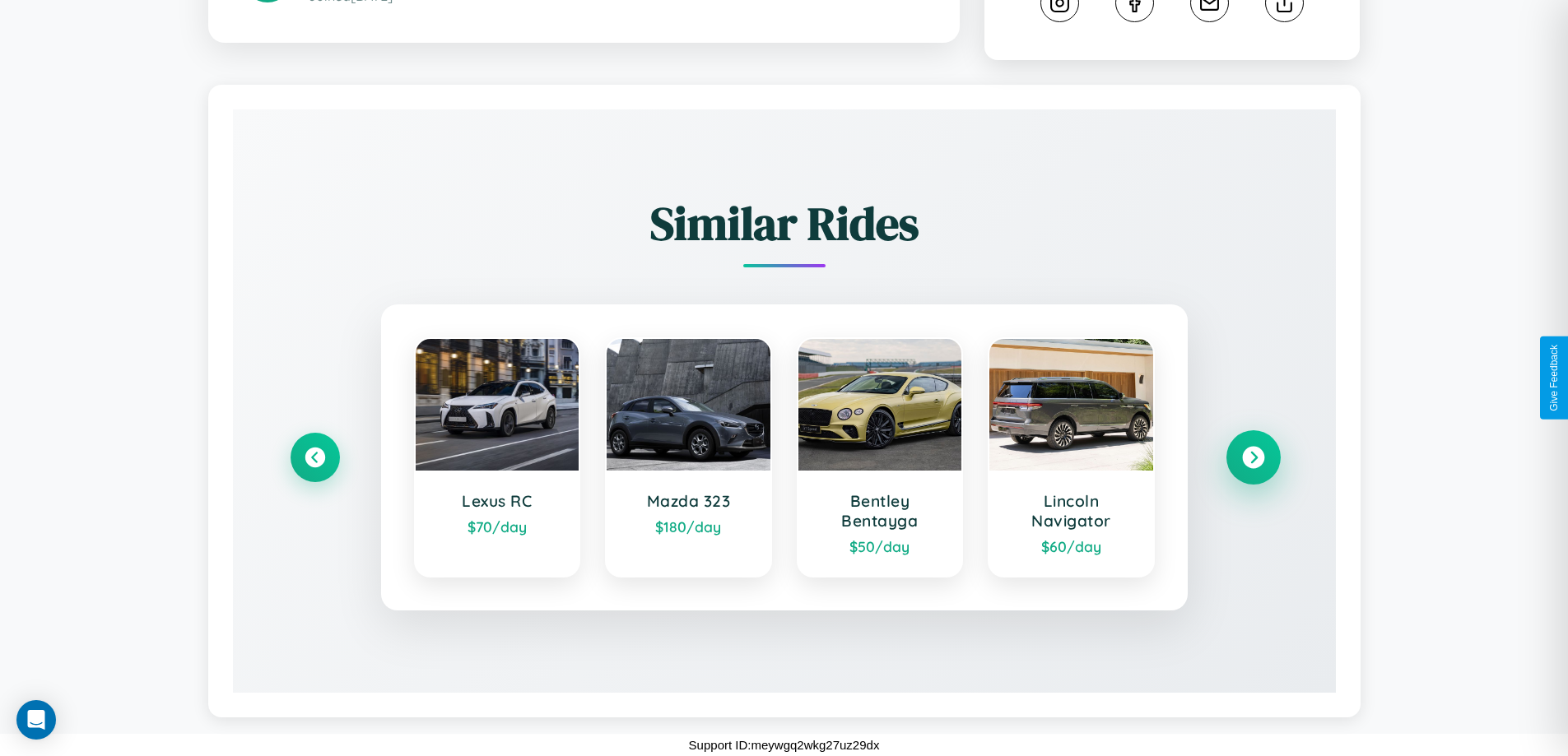
click at [1252, 457] on icon at bounding box center [1252, 457] width 22 height 22
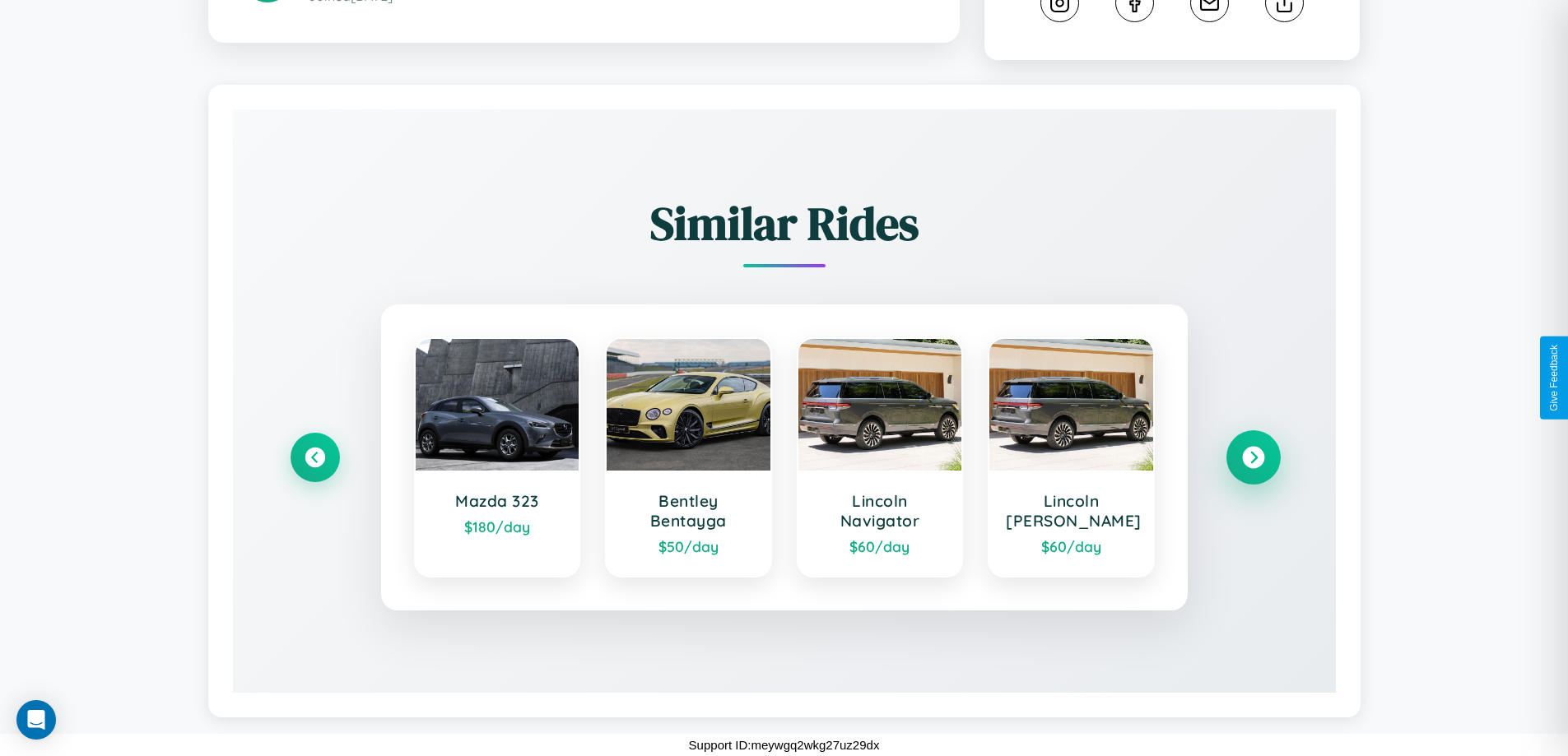
click at [1252, 457] on icon at bounding box center [1252, 457] width 22 height 22
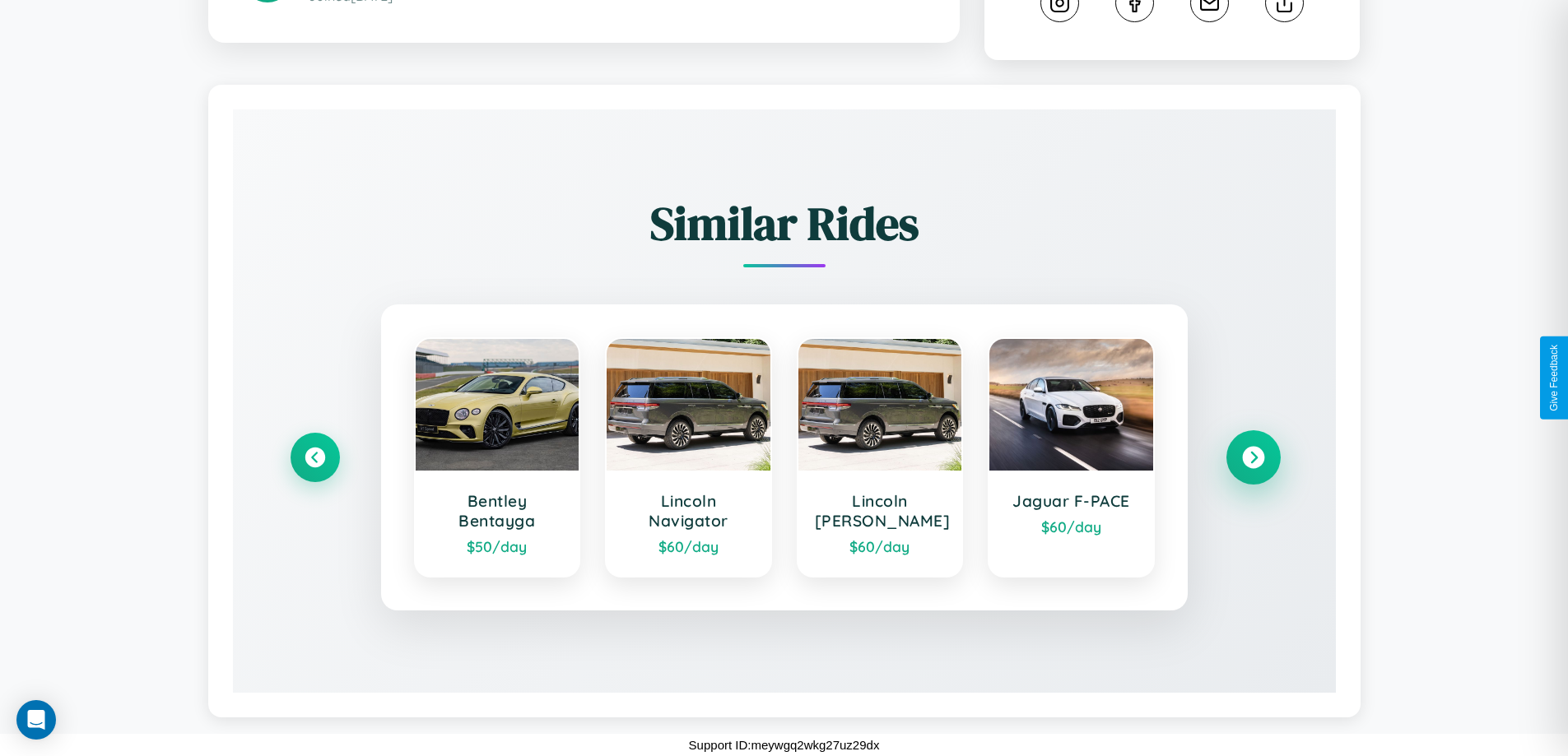
click at [1252, 457] on icon at bounding box center [1252, 457] width 22 height 22
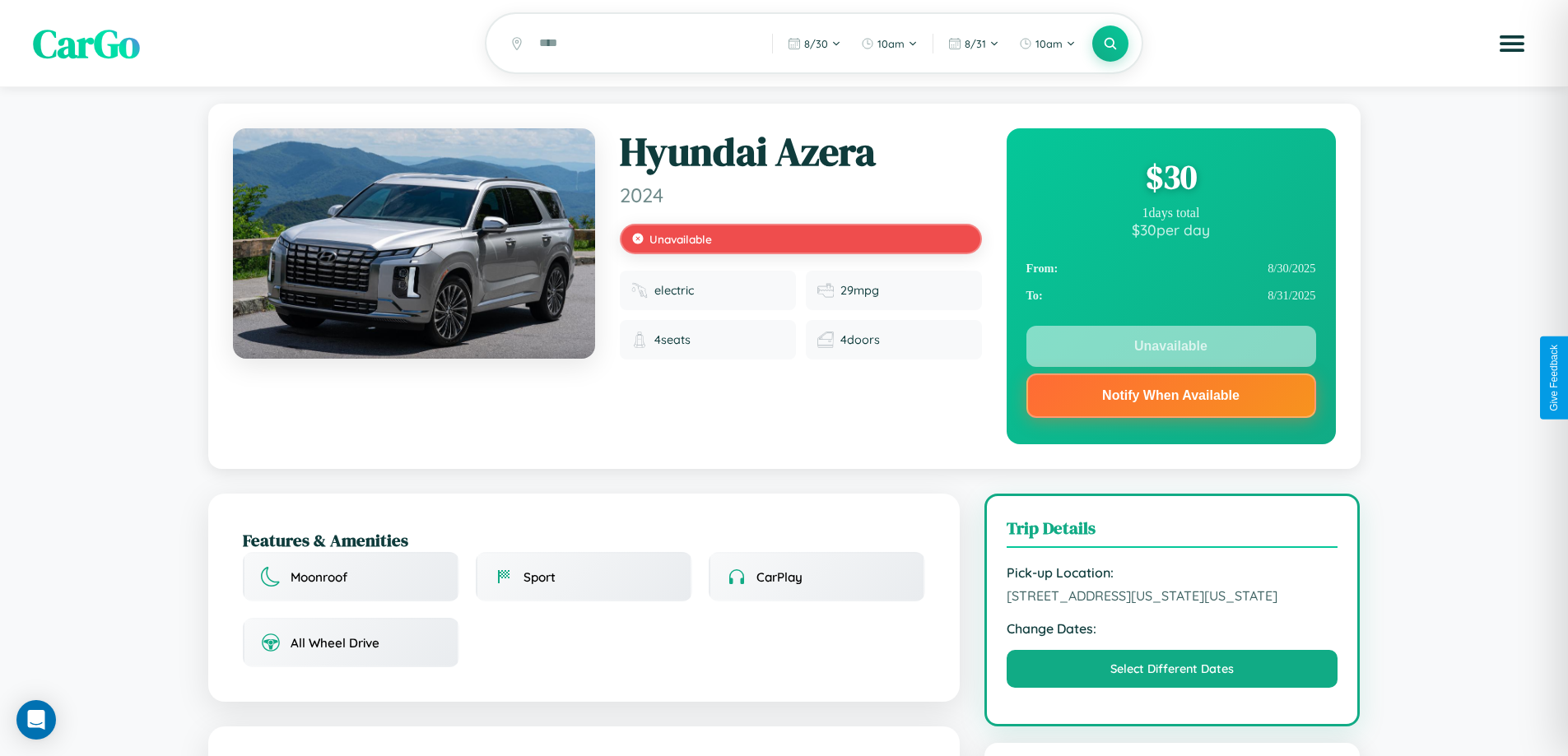
scroll to position [989, 0]
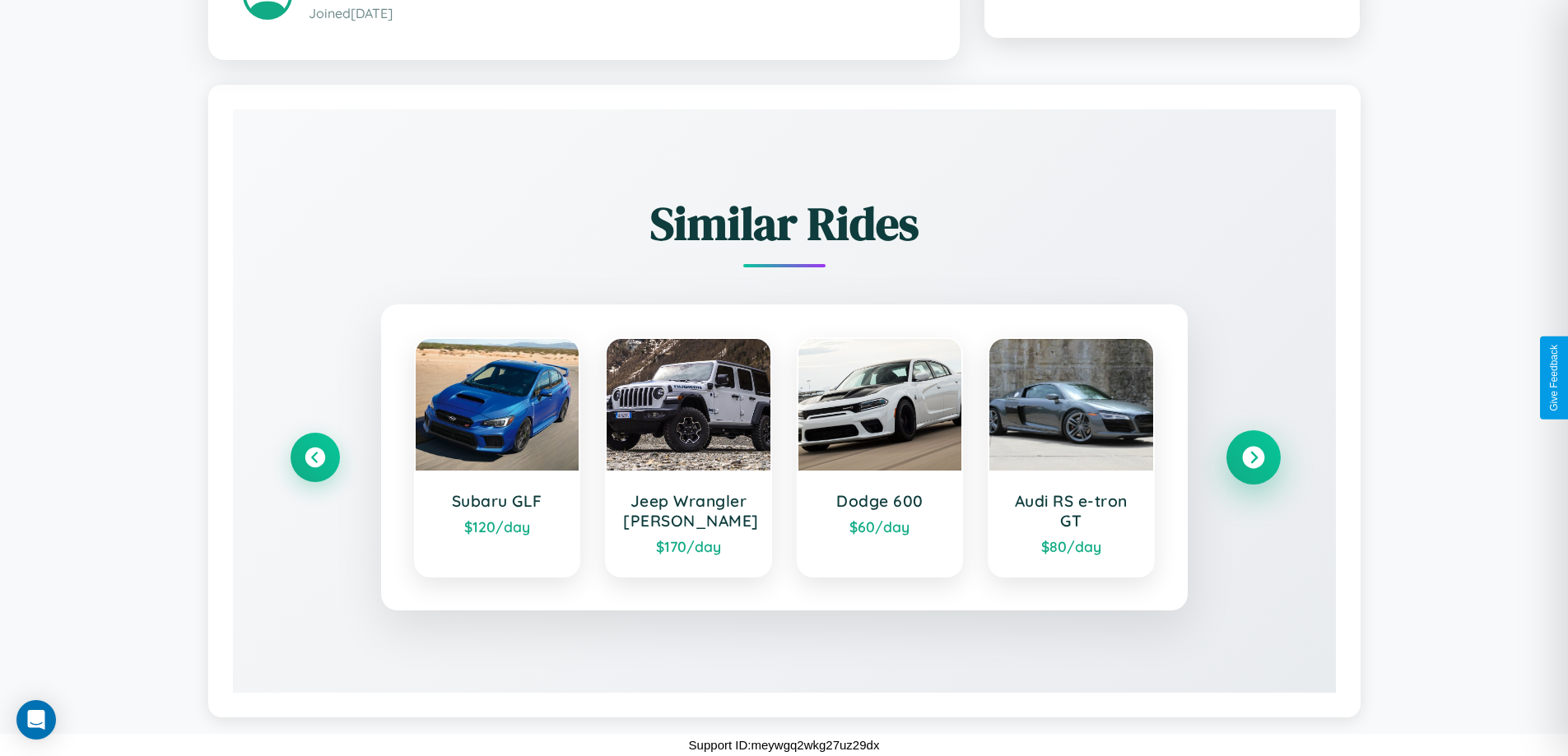
click at [1252, 457] on icon at bounding box center [1252, 457] width 22 height 22
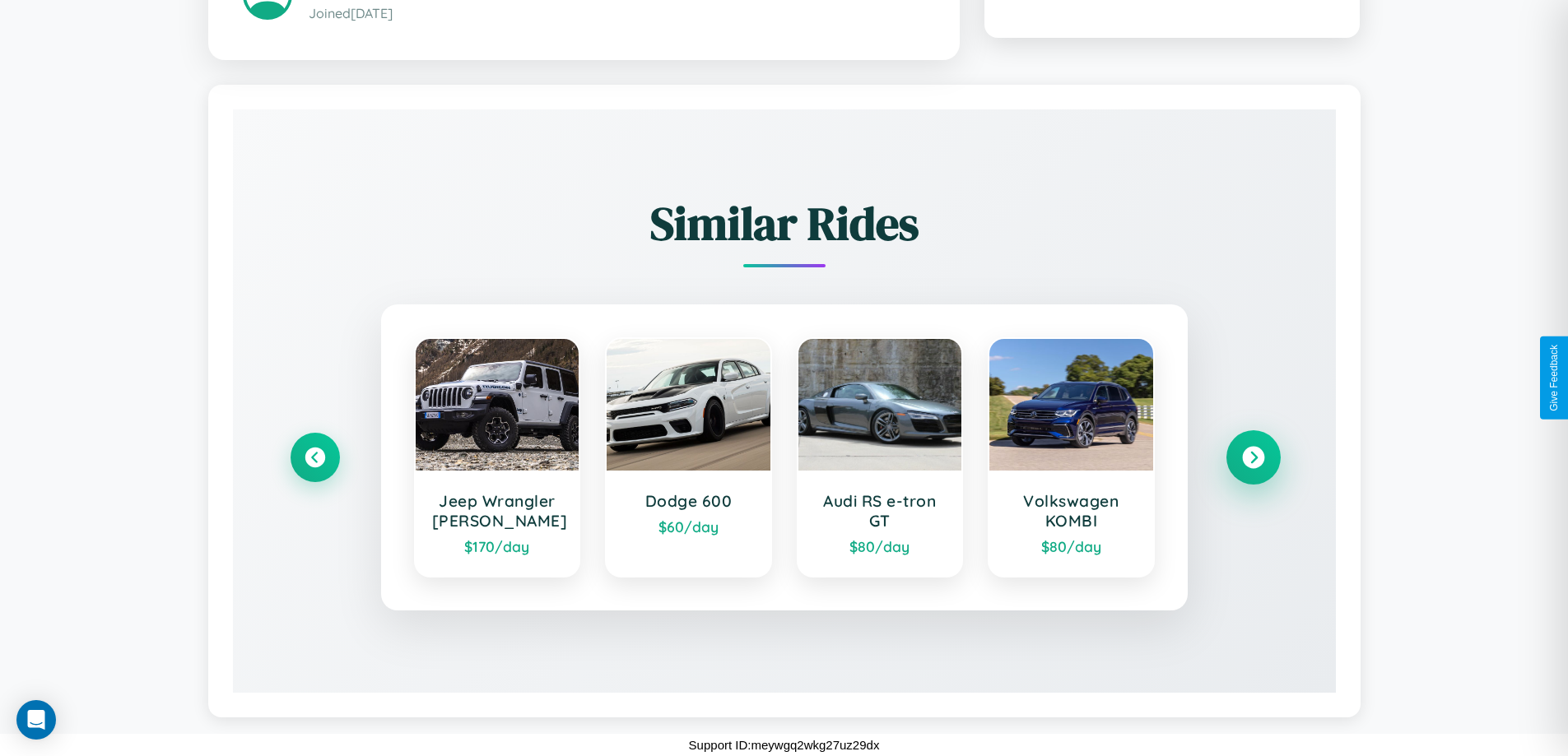
click at [1252, 457] on icon at bounding box center [1252, 457] width 22 height 22
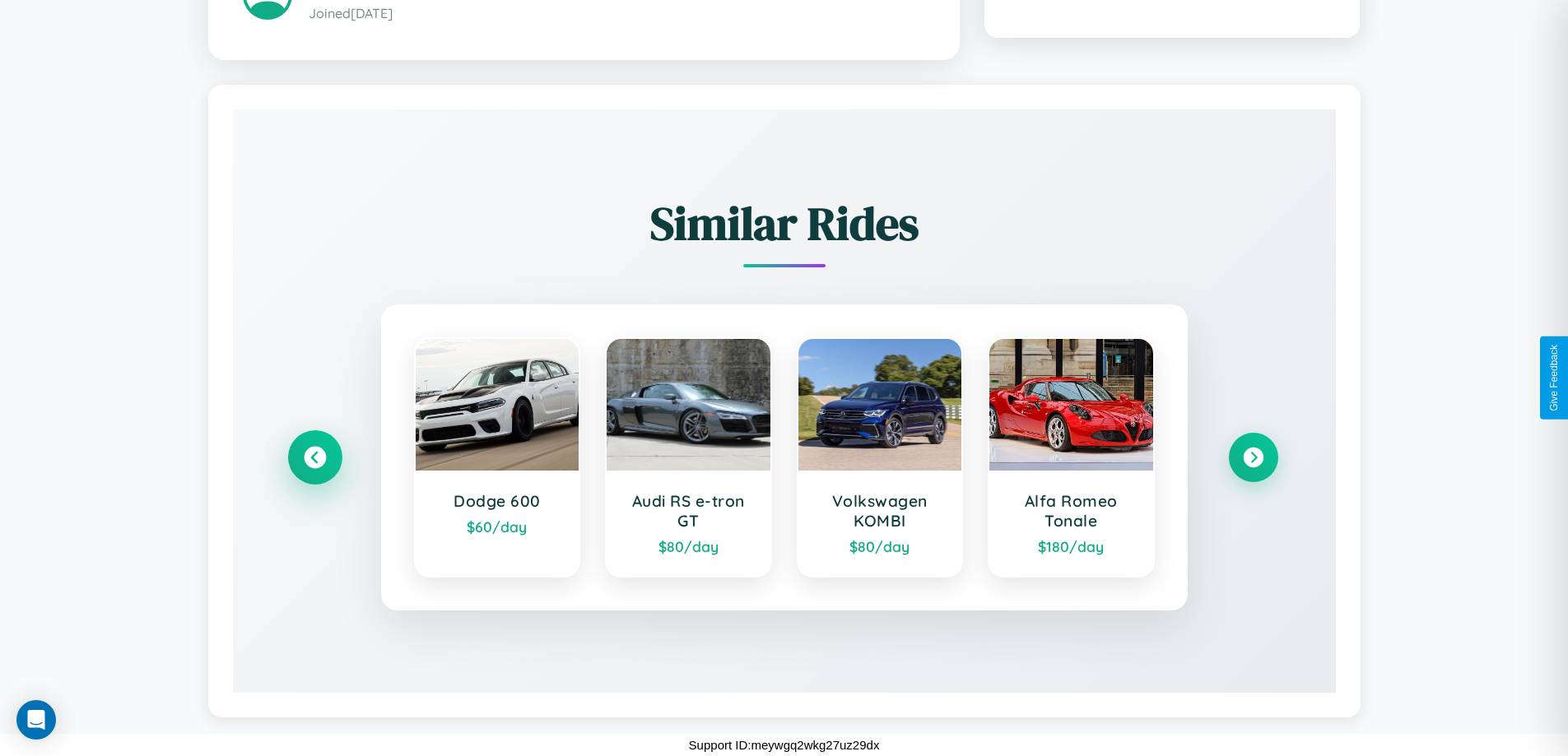
click at [315, 457] on icon at bounding box center [314, 457] width 22 height 22
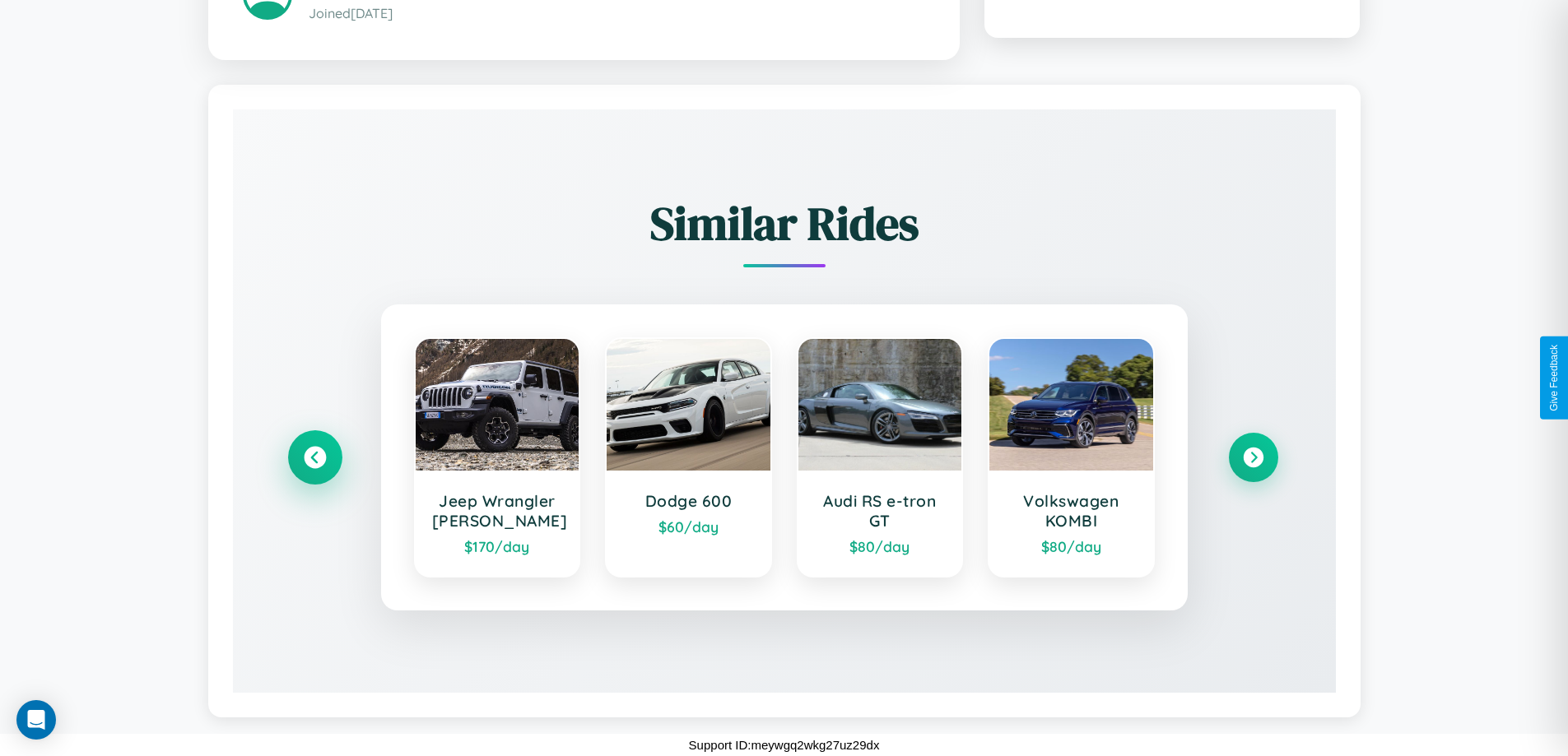
click at [315, 457] on icon at bounding box center [314, 457] width 22 height 22
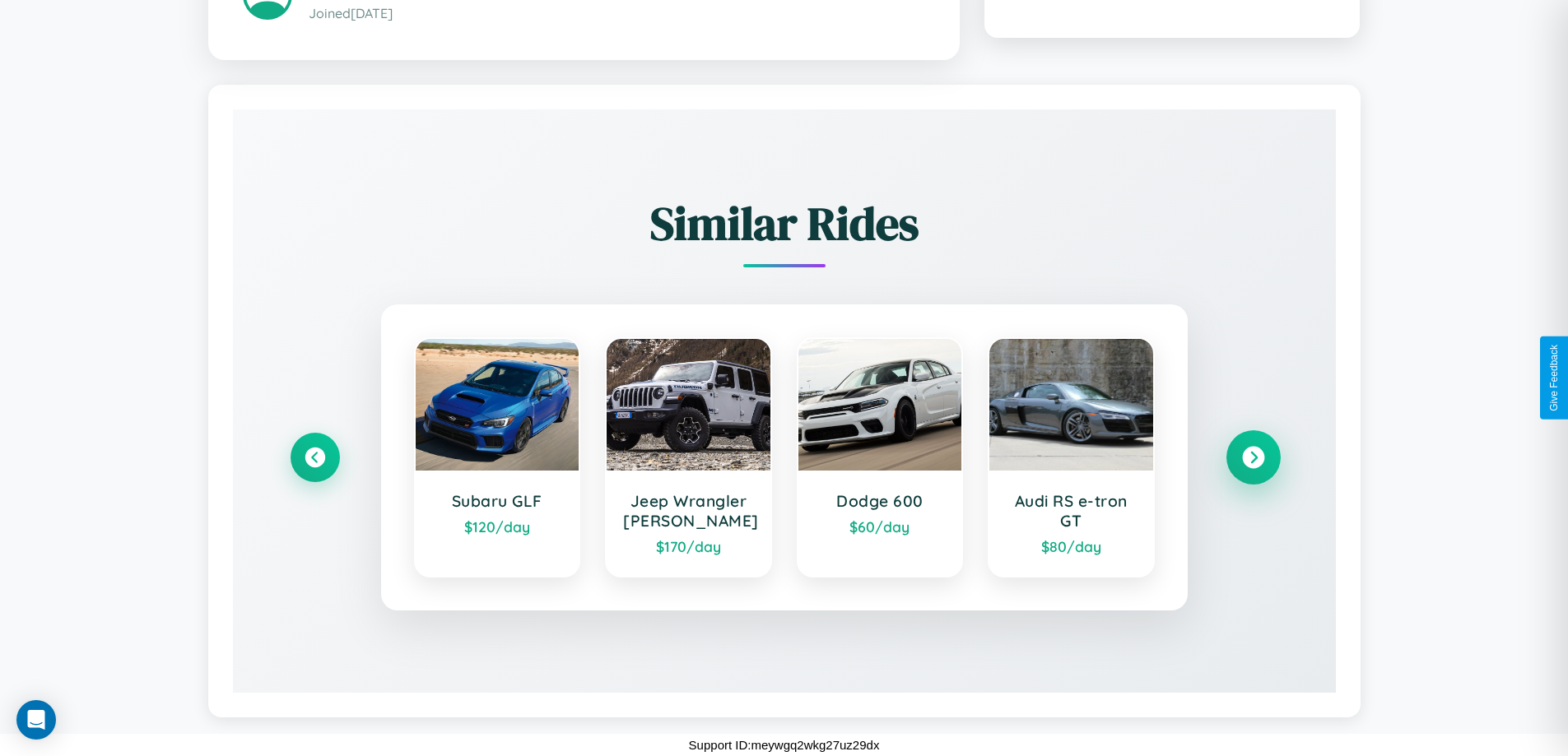
click at [1252, 457] on icon at bounding box center [1252, 457] width 22 height 22
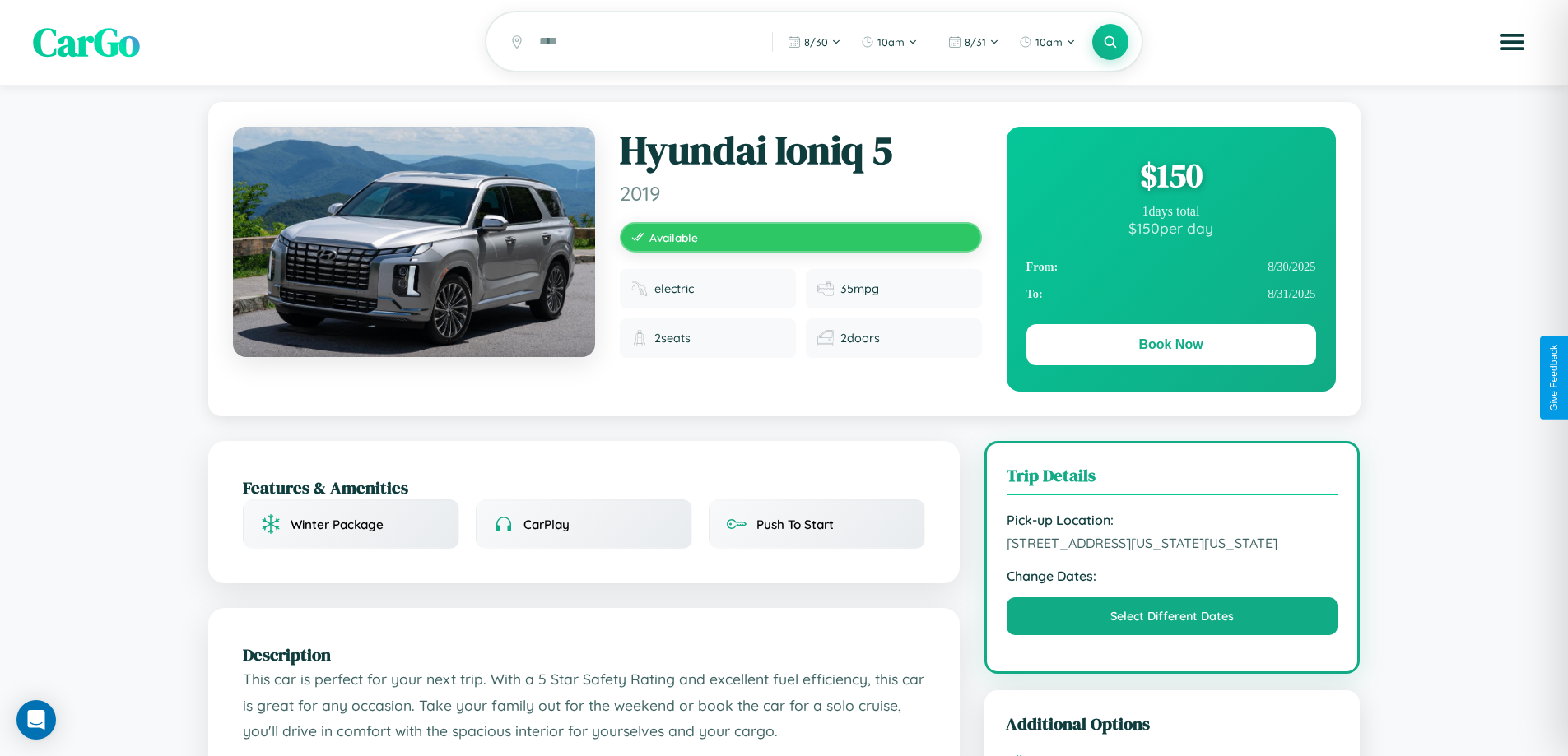
scroll to position [557, 0]
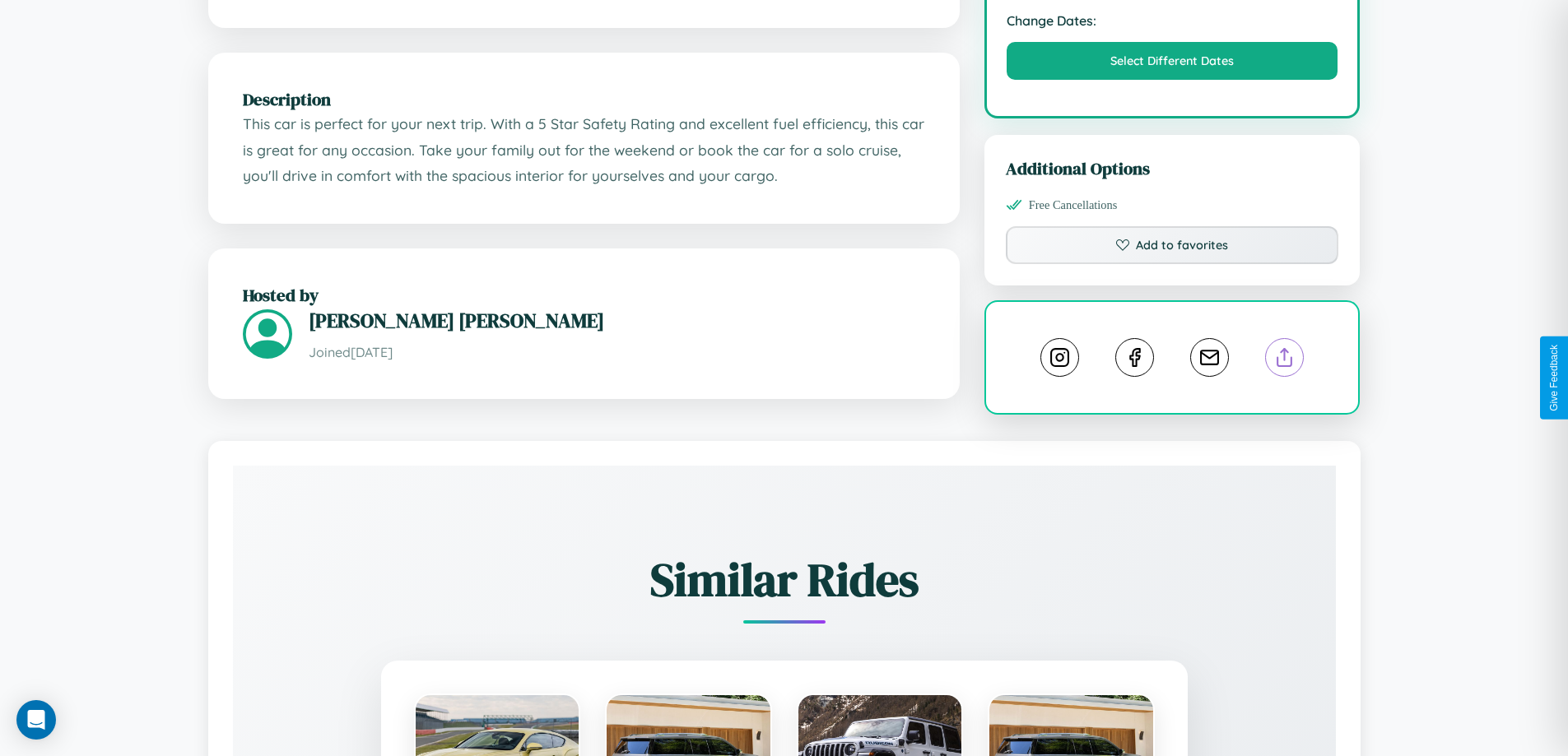
click at [1285, 360] on line at bounding box center [1285, 355] width 0 height 11
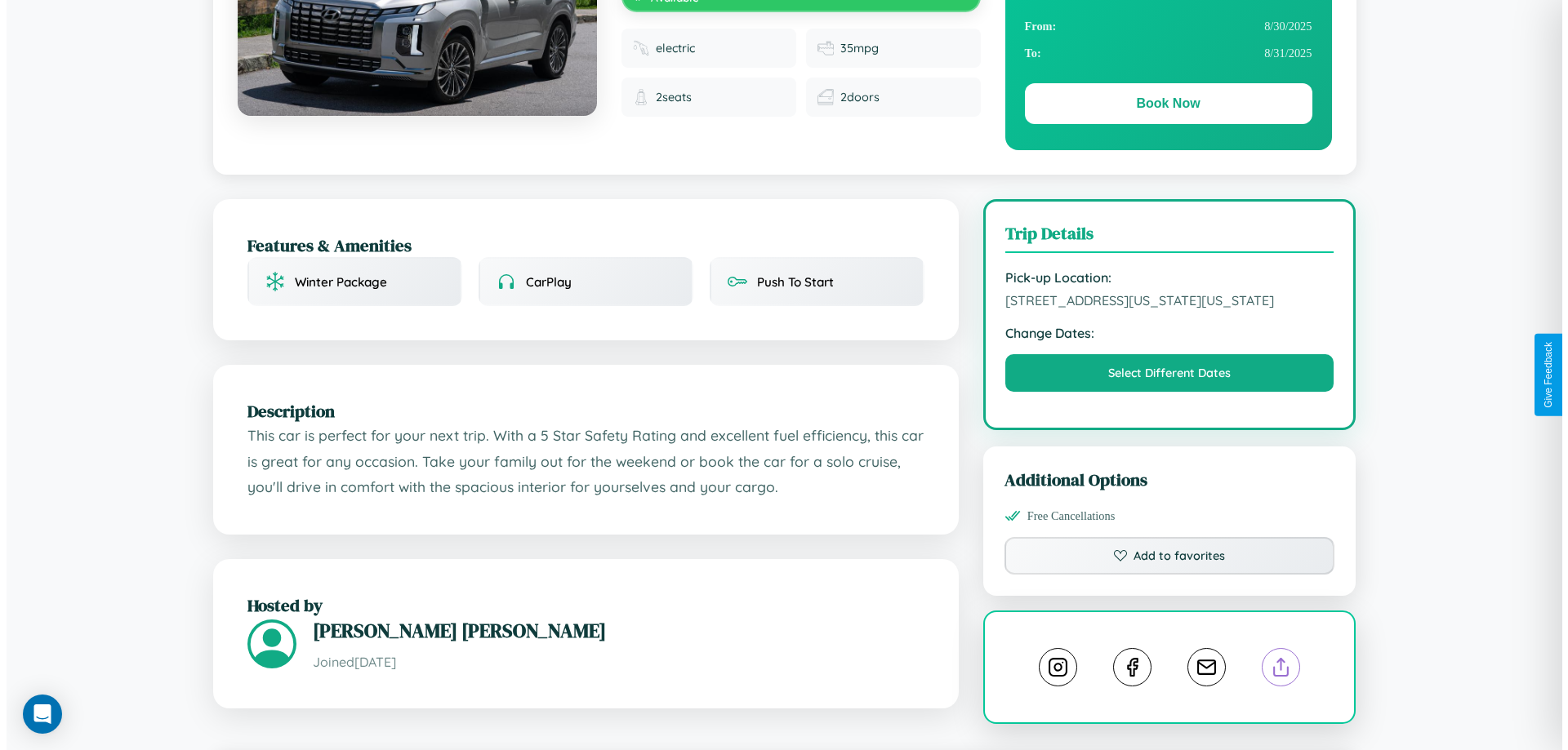
scroll to position [0, 0]
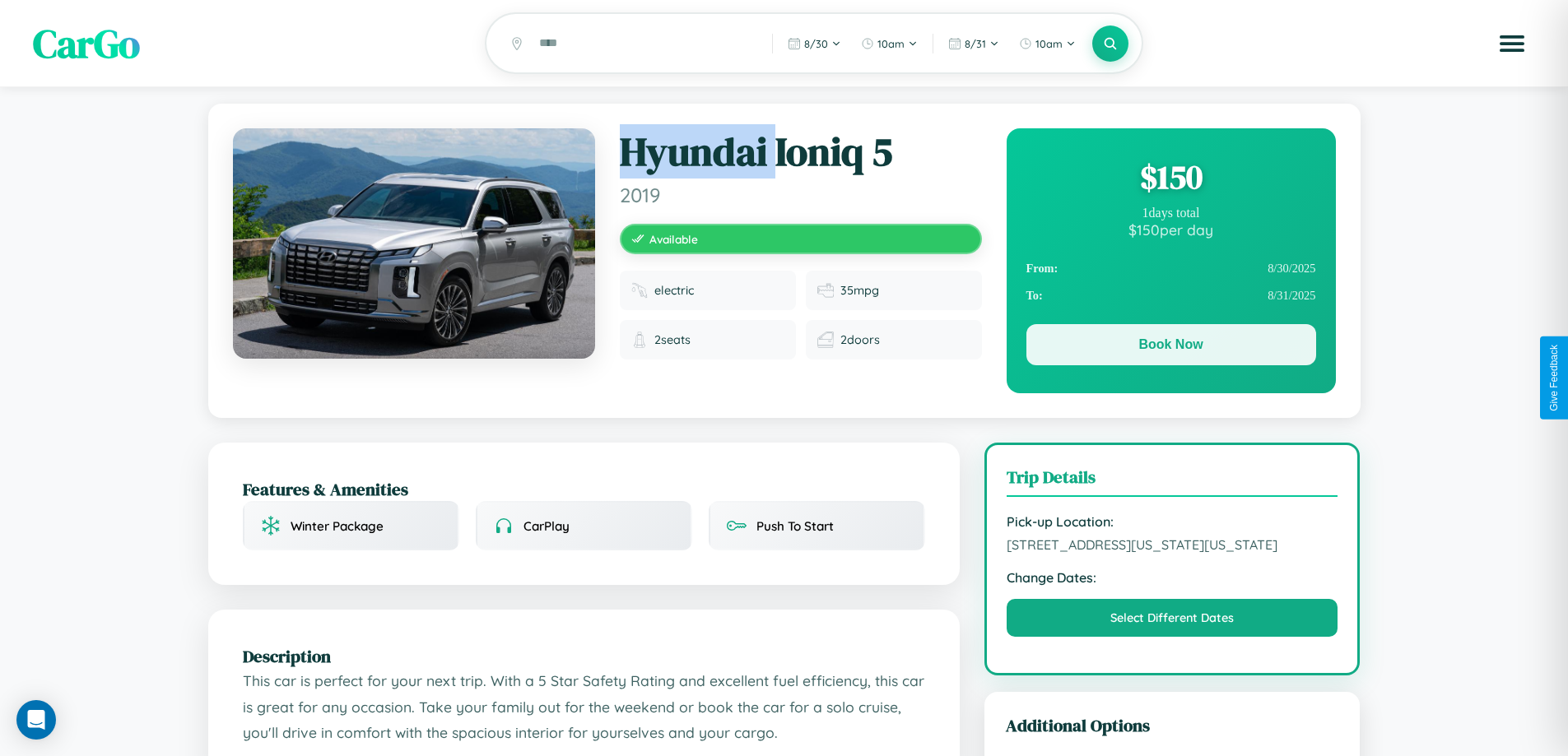
click at [1171, 347] on button "Book Now" at bounding box center [1171, 344] width 290 height 41
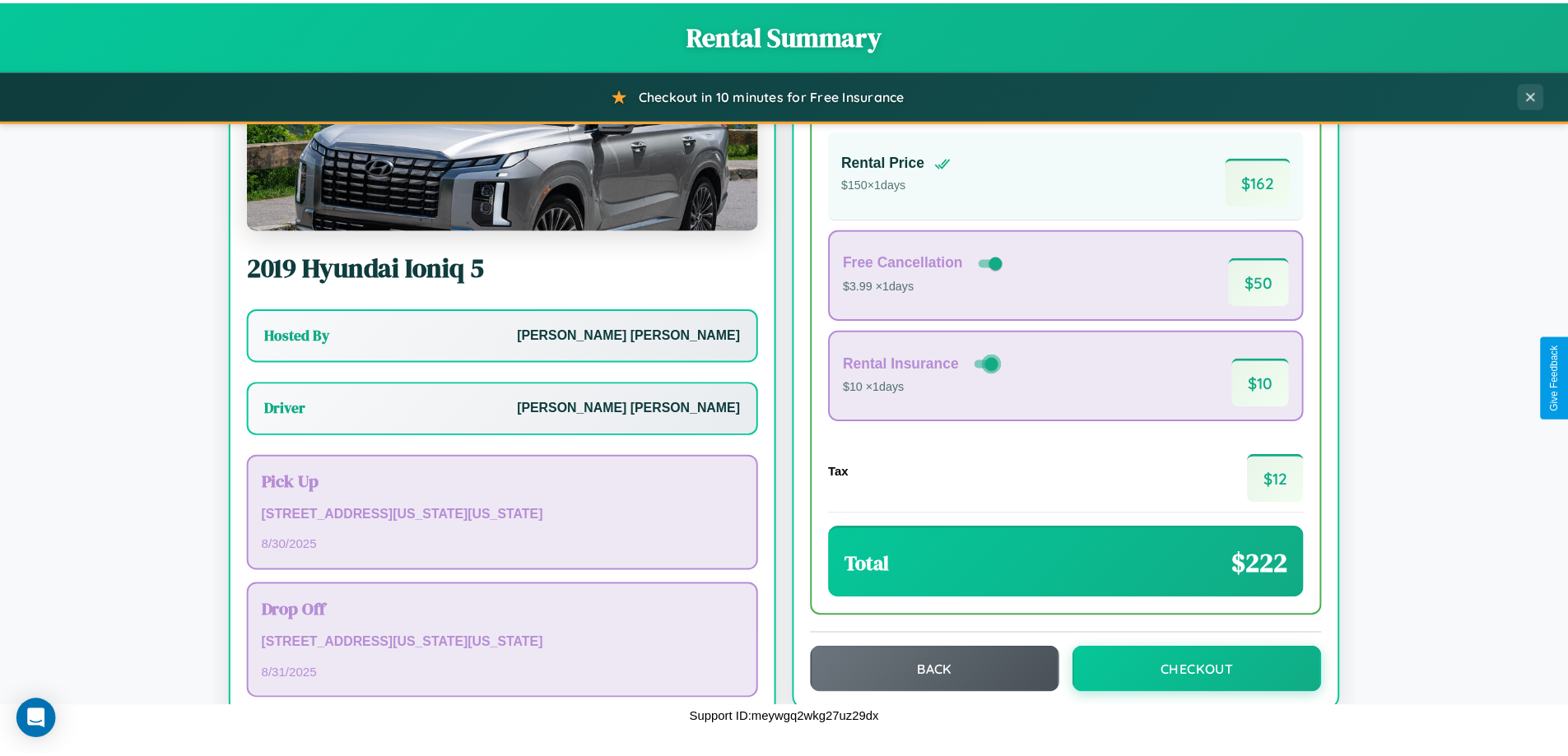
scroll to position [119, 0]
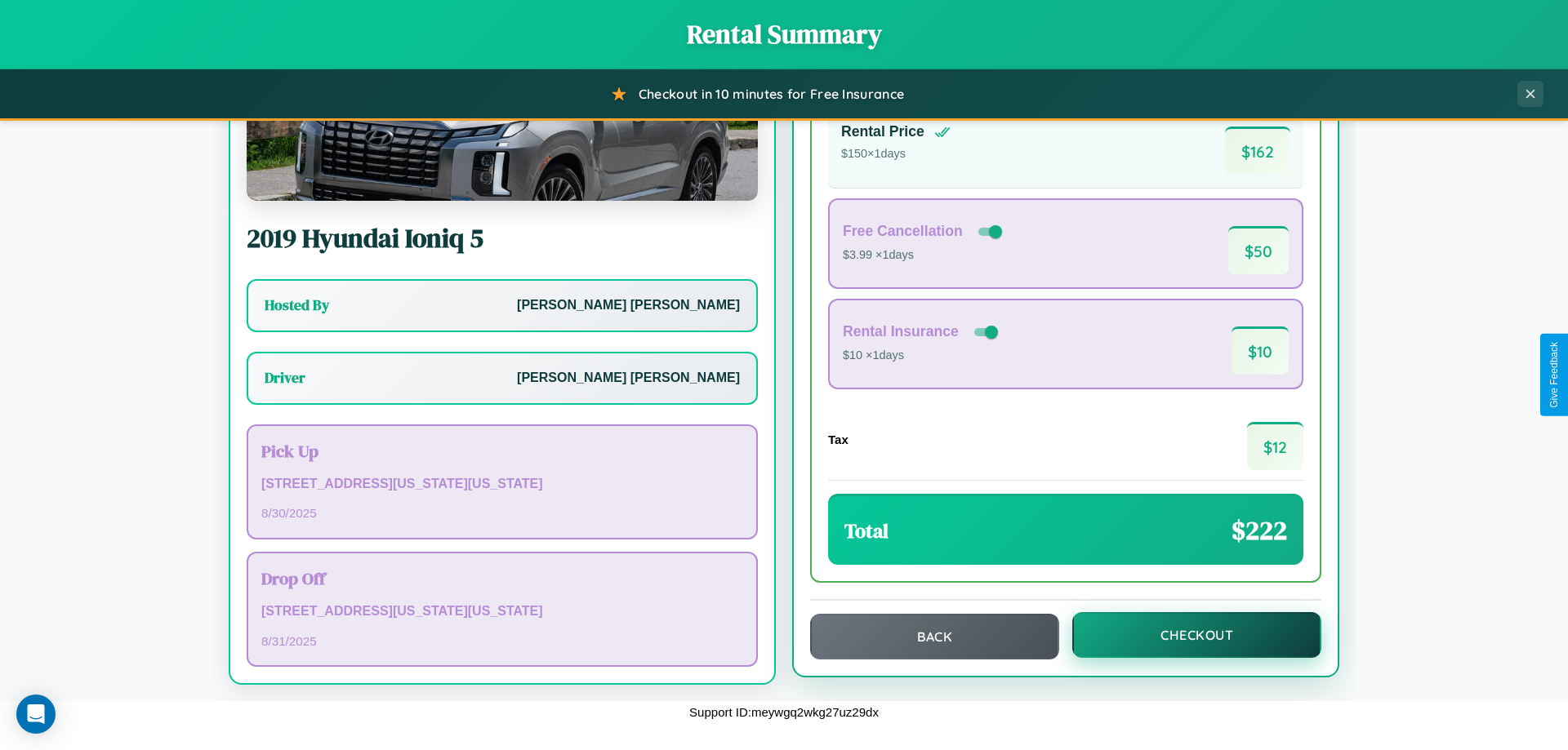
click at [1186, 635] on button "Checkout" at bounding box center [1196, 635] width 249 height 45
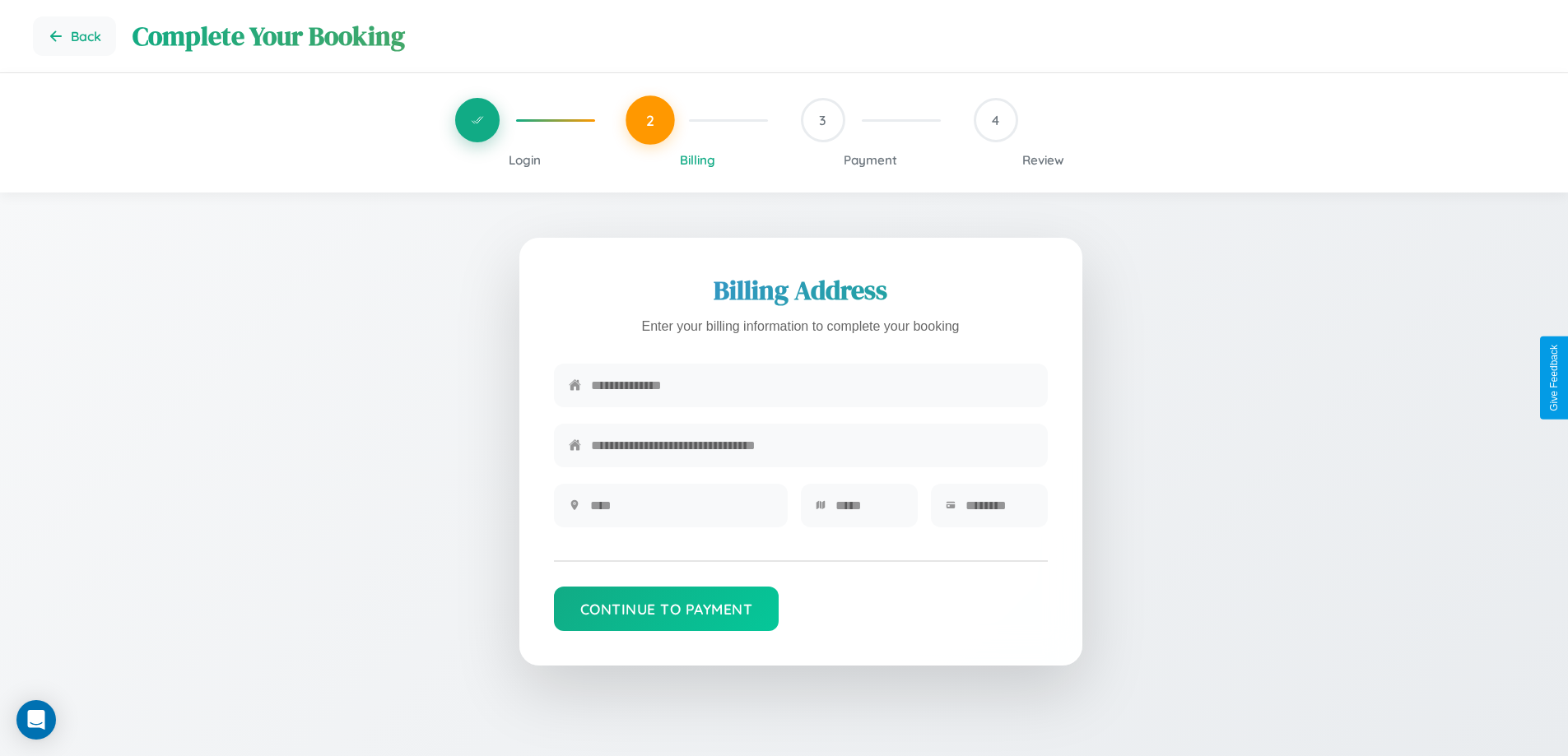
click at [811, 387] on input "text" at bounding box center [811, 385] width 442 height 40
type input "**********"
click at [681, 511] on input "text" at bounding box center [682, 506] width 183 height 40
type input "********"
click at [868, 511] on input "text" at bounding box center [868, 506] width 68 height 40
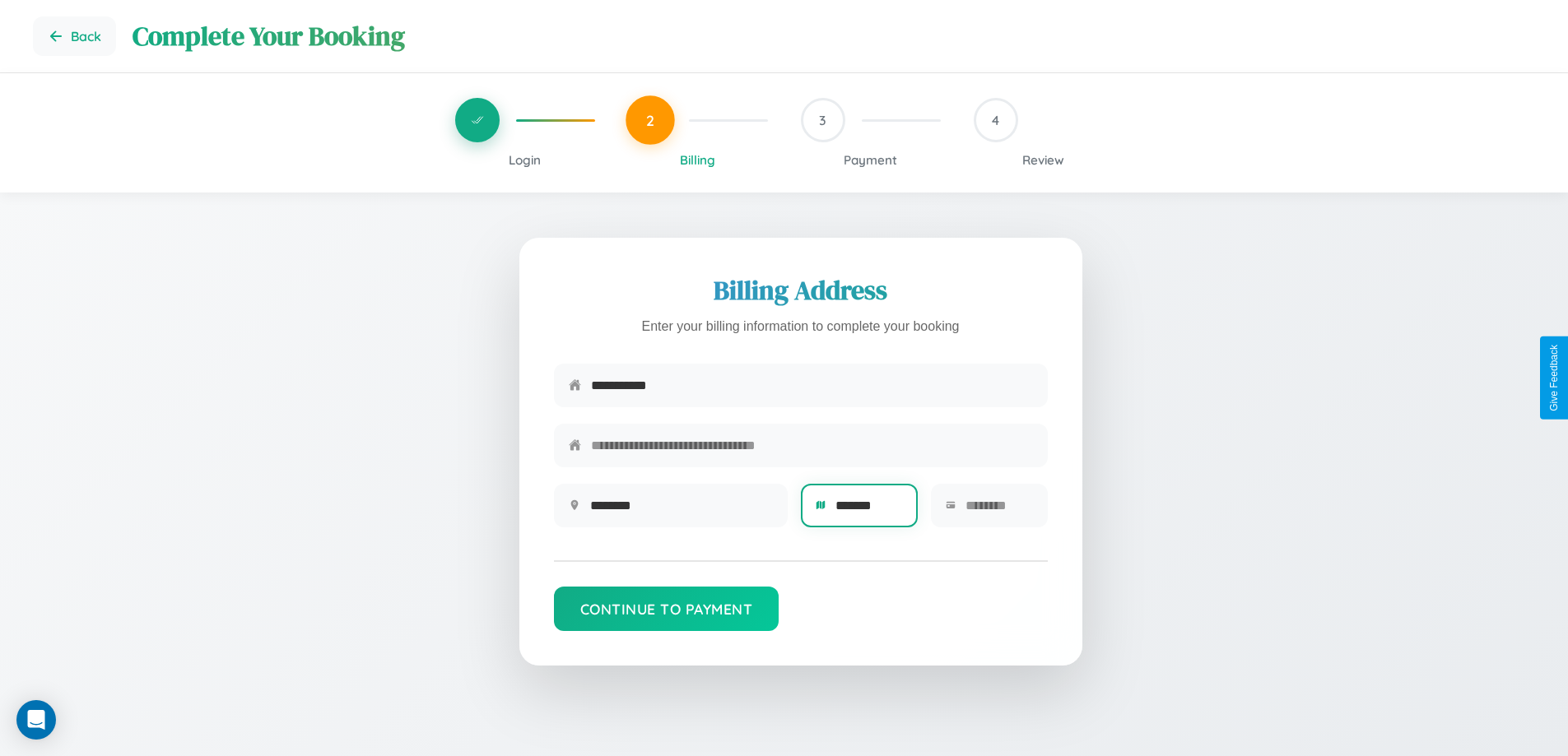
type input "*******"
click at [998, 511] on input "text" at bounding box center [998, 506] width 68 height 40
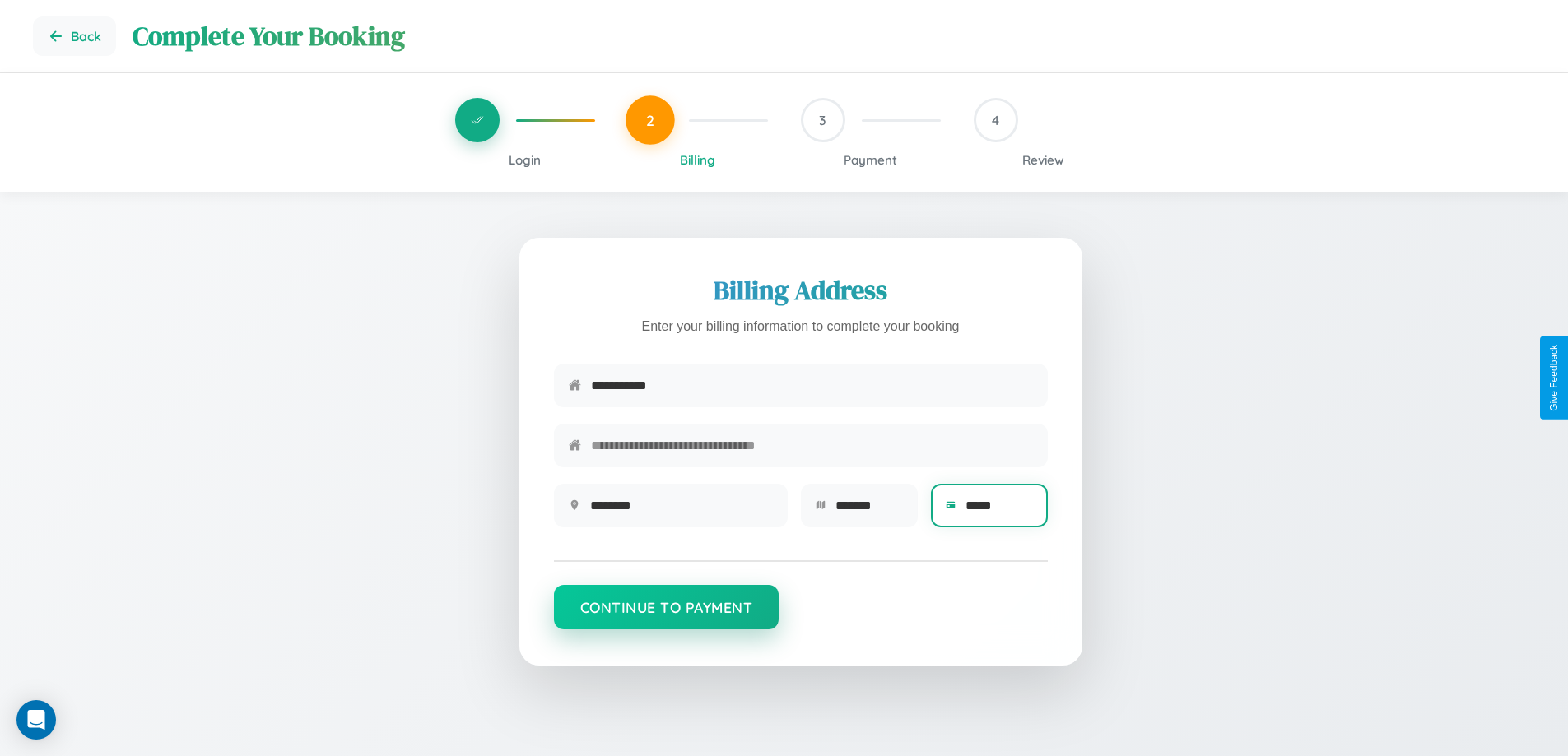
type input "*****"
click at [666, 615] on button "Continue to Payment" at bounding box center [666, 607] width 225 height 45
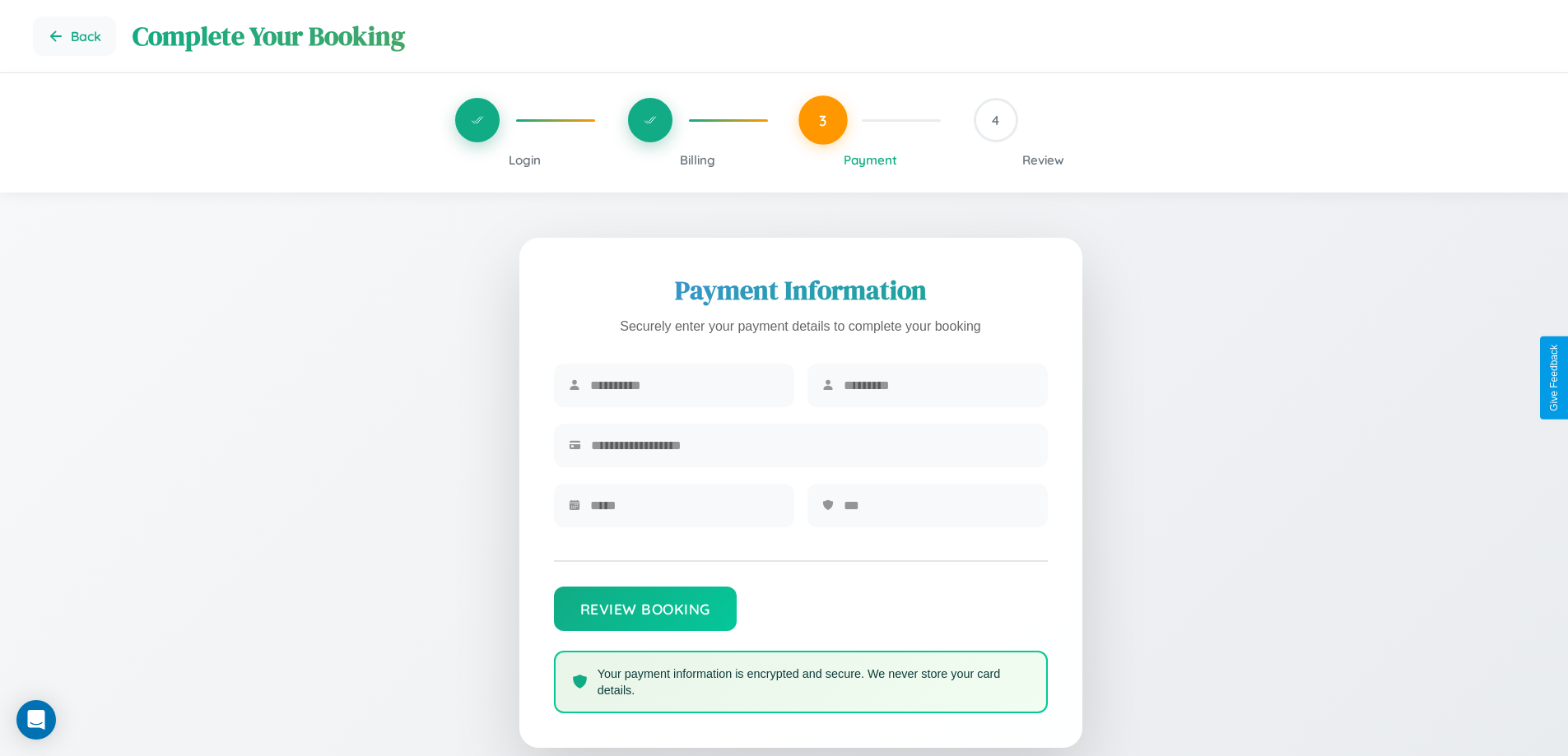
click at [684, 386] on input "text" at bounding box center [685, 385] width 189 height 40
type input "******"
click at [938, 386] on input "text" at bounding box center [938, 385] width 189 height 40
type input "***"
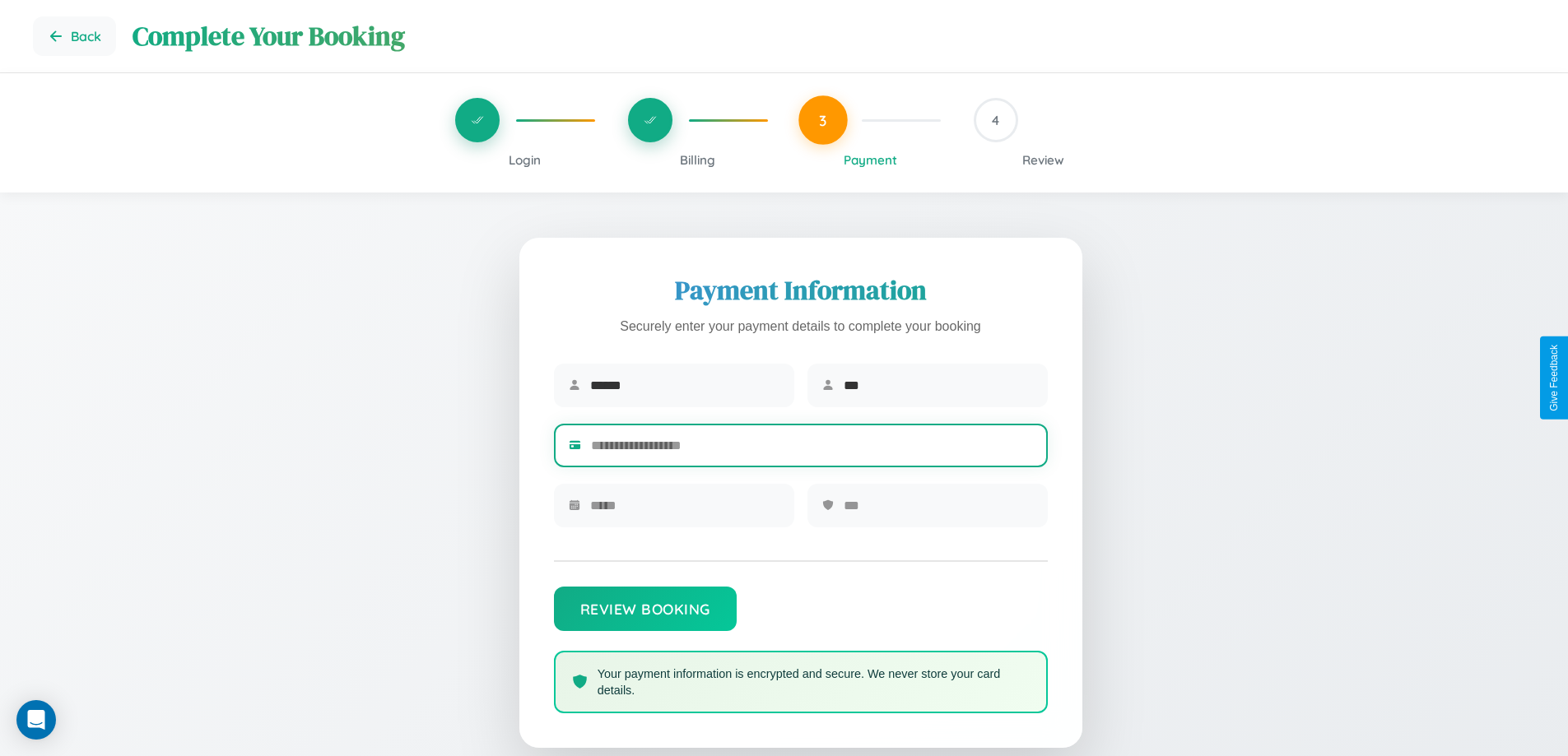
click at [811, 449] on input "text" at bounding box center [811, 445] width 442 height 40
type input "**********"
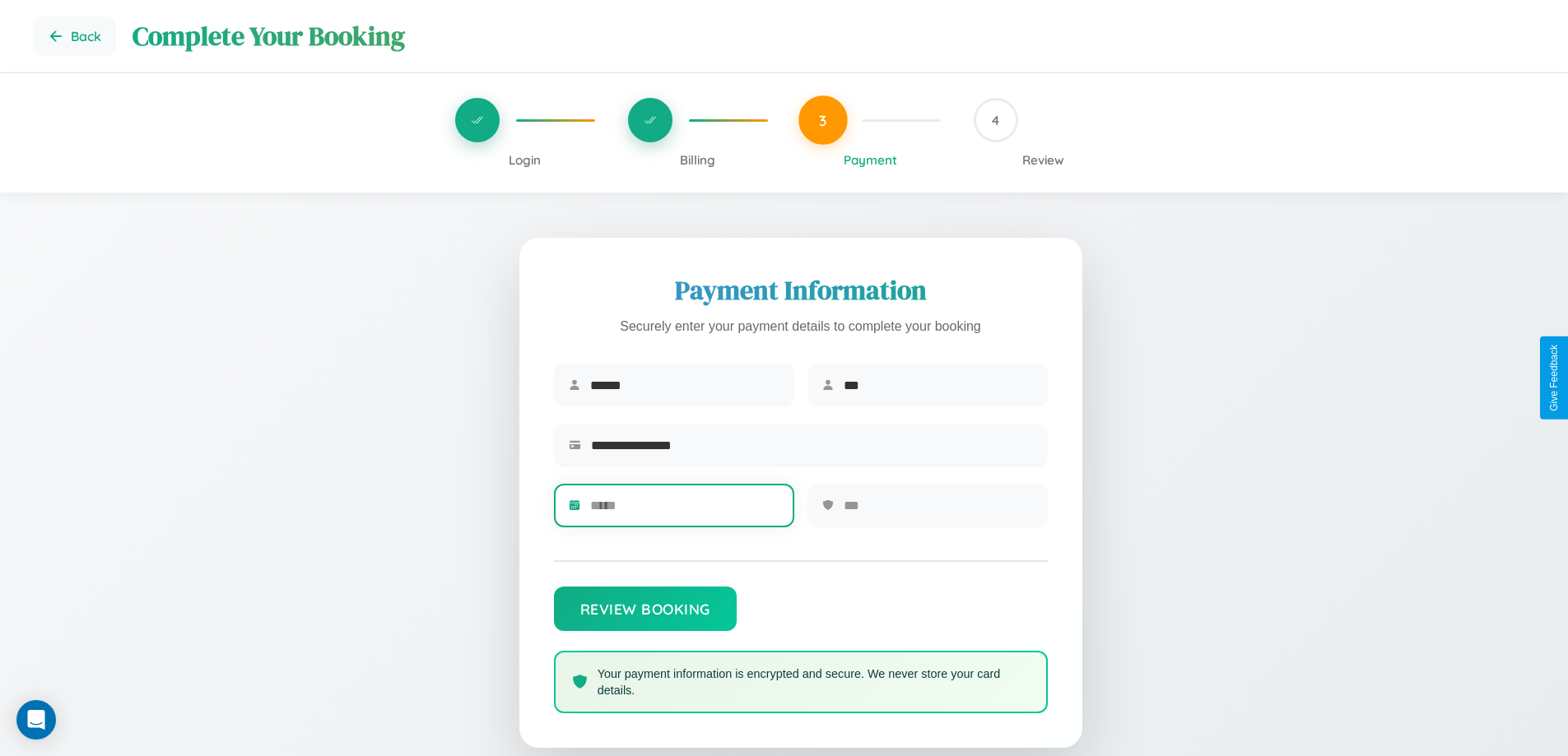
click at [684, 511] on input "text" at bounding box center [685, 506] width 189 height 40
type input "*****"
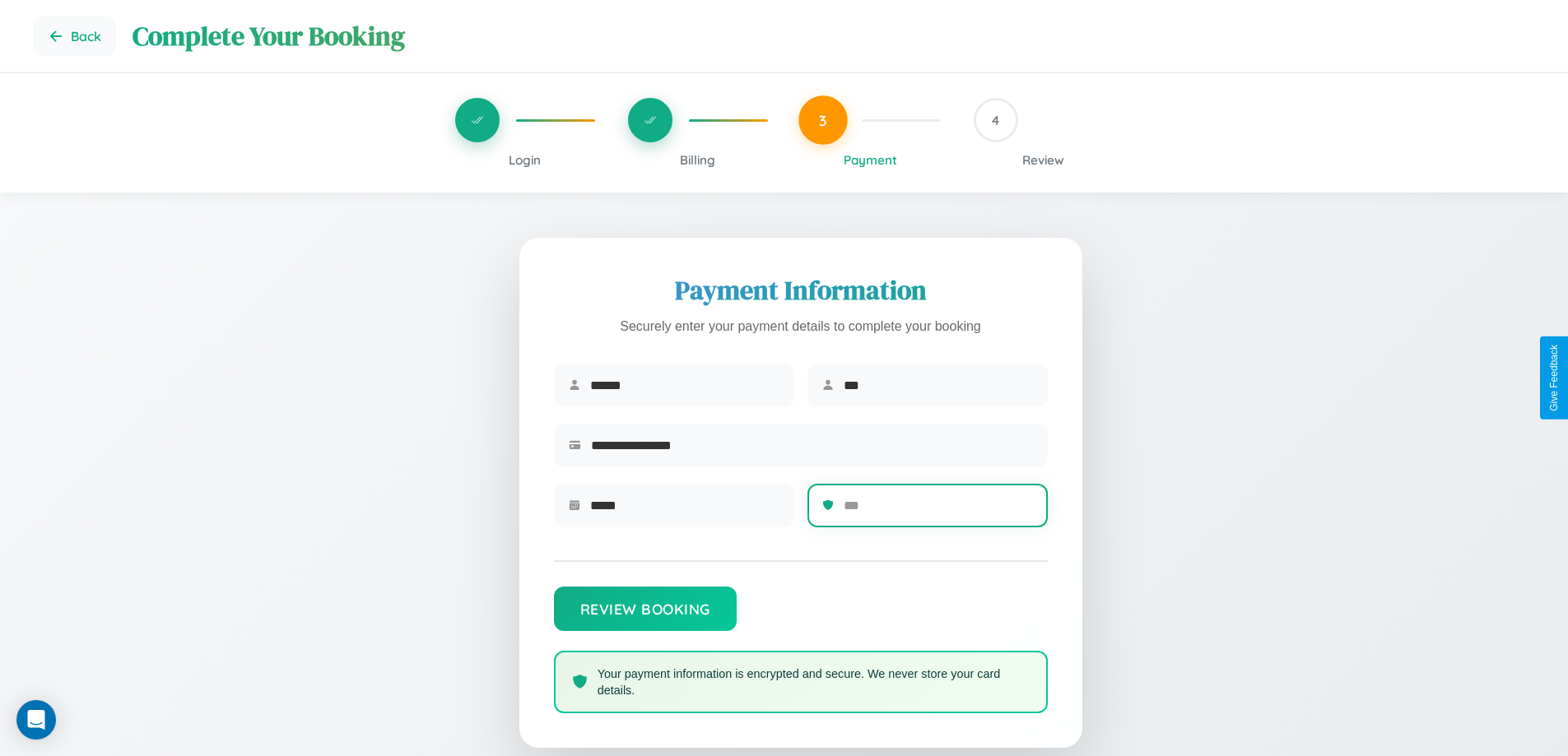
click at [938, 511] on input "text" at bounding box center [938, 506] width 189 height 40
type input "***"
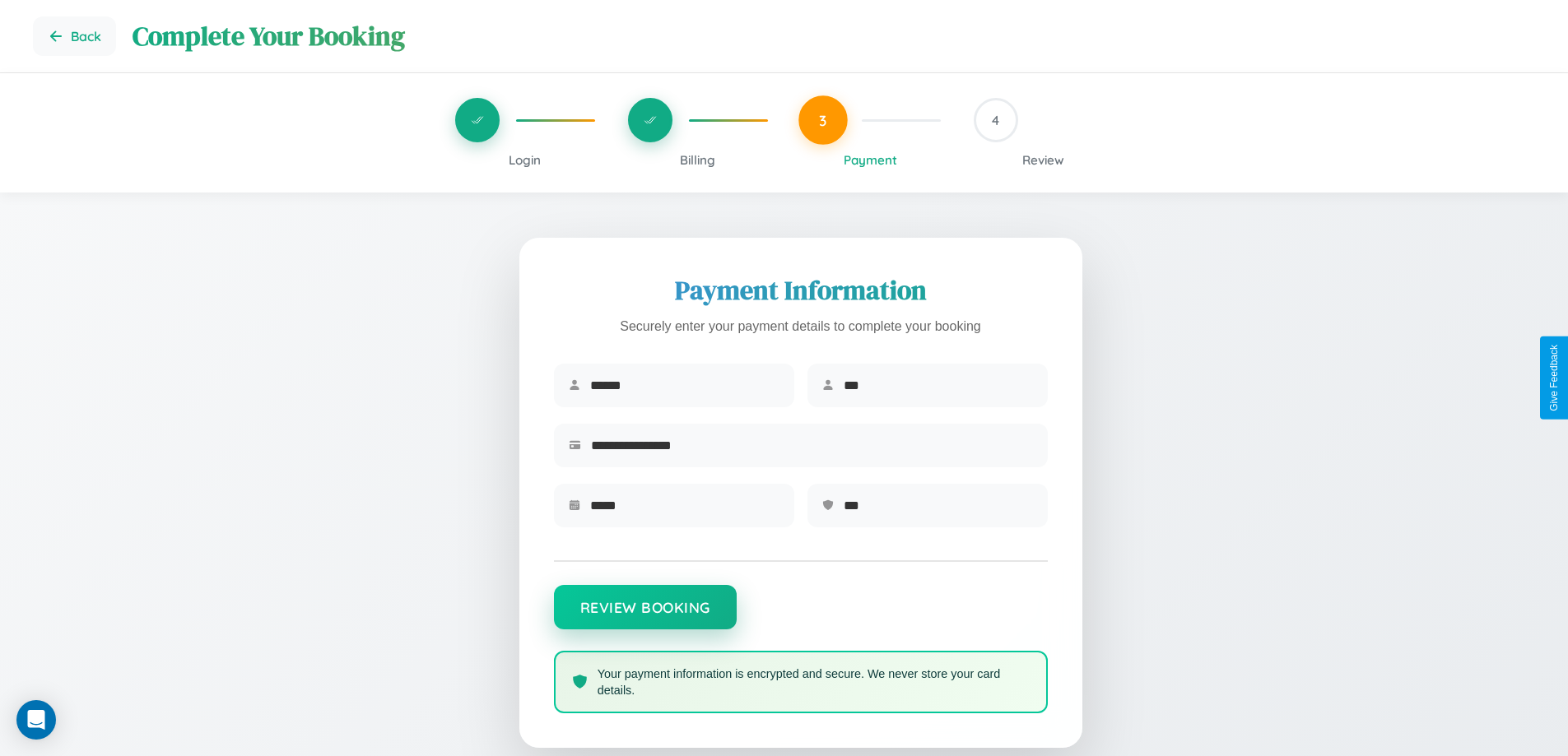
click at [645, 615] on button "Review Booking" at bounding box center [645, 607] width 183 height 45
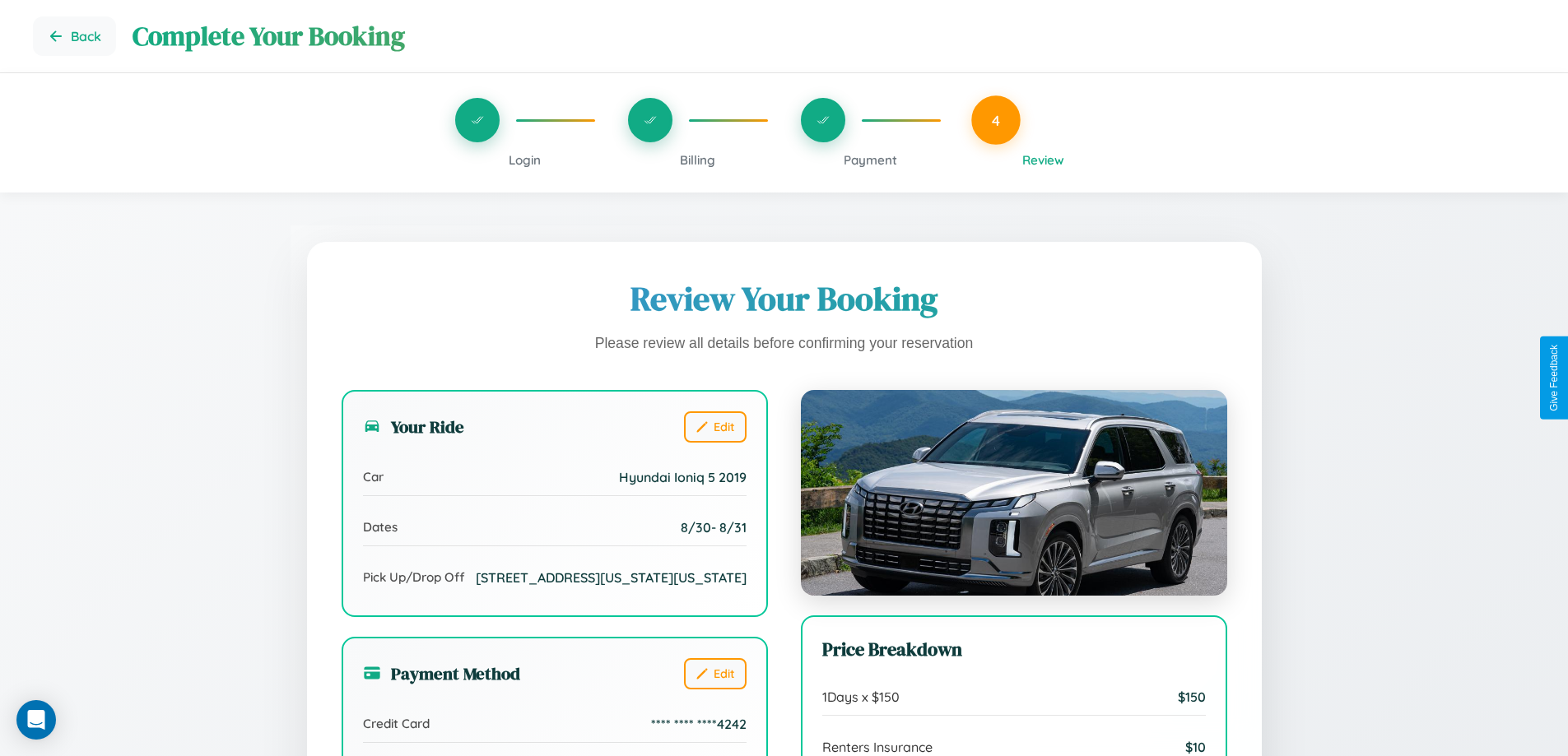
scroll to position [504, 0]
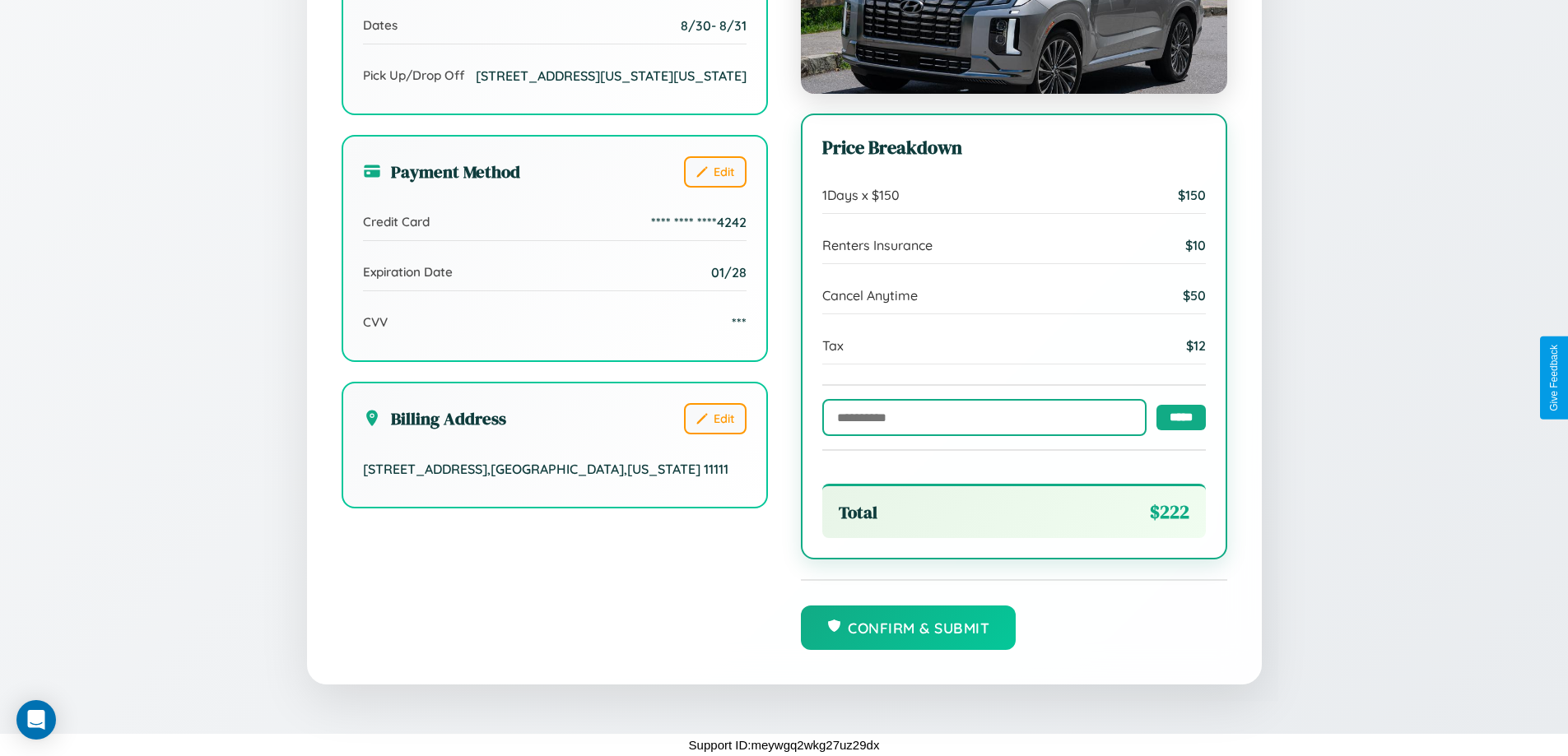
click at [979, 417] on input "text" at bounding box center [984, 417] width 324 height 37
type input "**********"
click at [1176, 417] on input "*****" at bounding box center [1181, 417] width 49 height 26
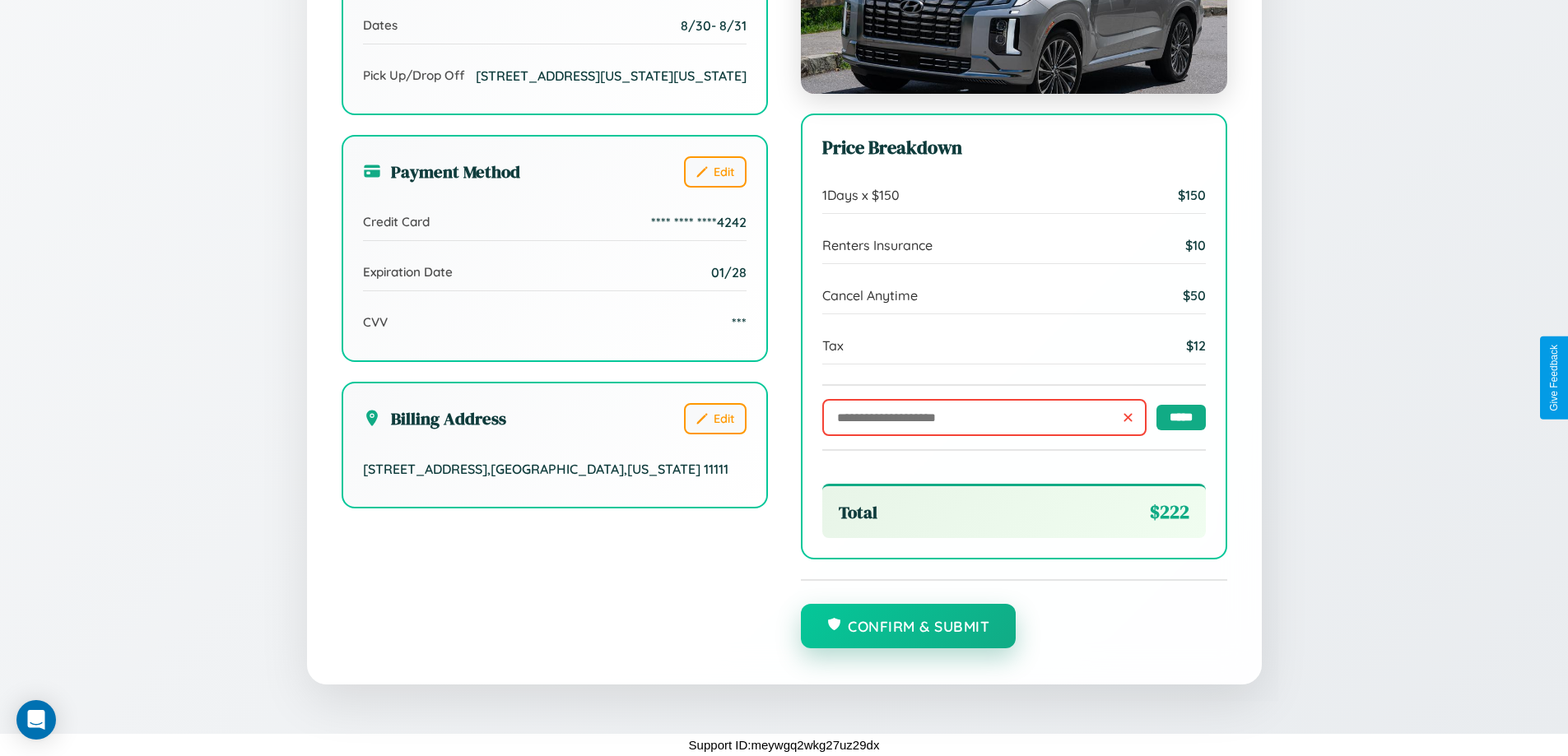
click at [908, 627] on button "Confirm & Submit" at bounding box center [908, 626] width 216 height 45
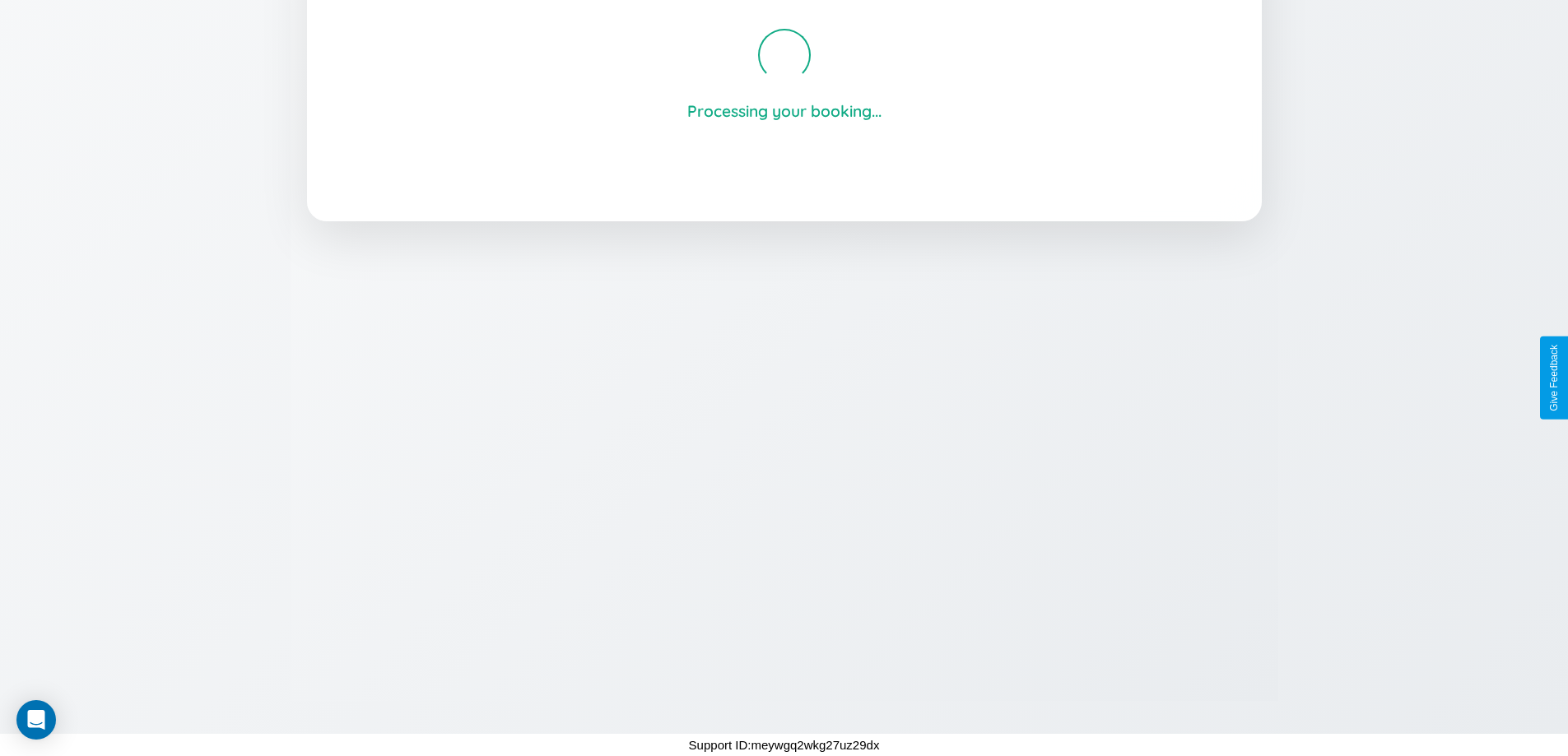
scroll to position [314, 0]
